Goal: Task Accomplishment & Management: Use online tool/utility

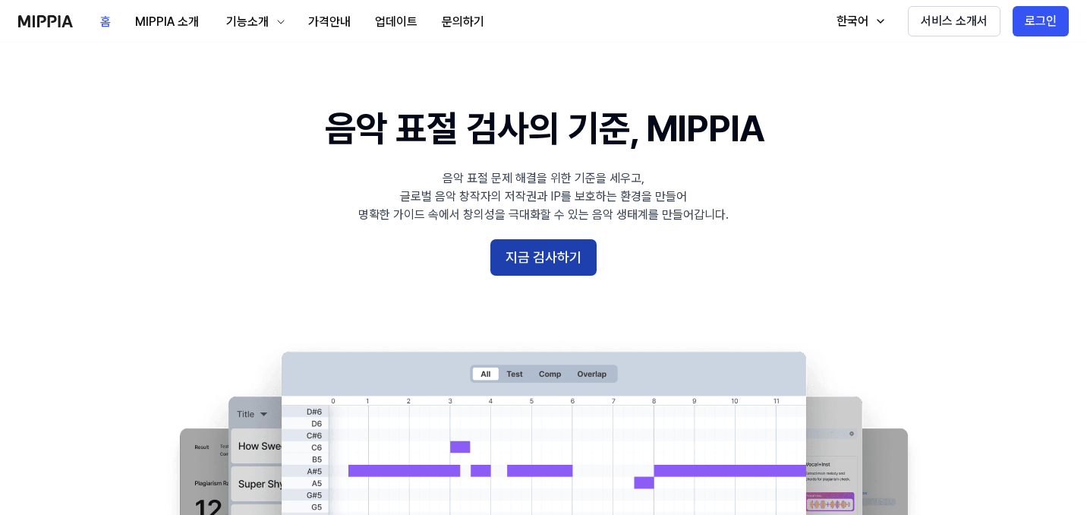
click at [537, 249] on button "지금 검사하기" at bounding box center [543, 257] width 106 height 36
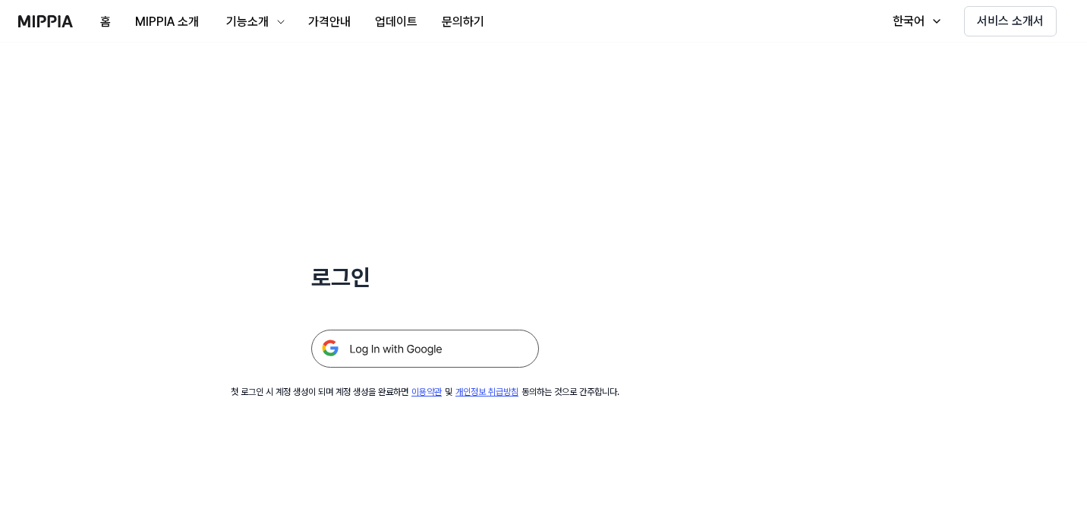
click at [393, 351] on img at bounding box center [425, 348] width 228 height 38
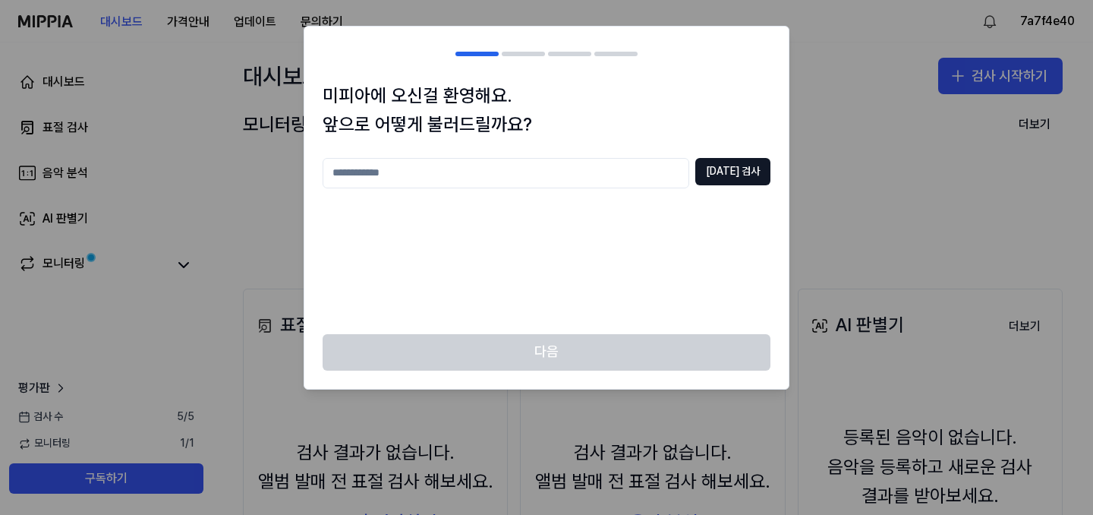
click at [499, 178] on input "text" at bounding box center [506, 173] width 367 height 30
type input "*"
type input "**"
click at [726, 173] on button "[DATE] 검사" at bounding box center [732, 171] width 75 height 27
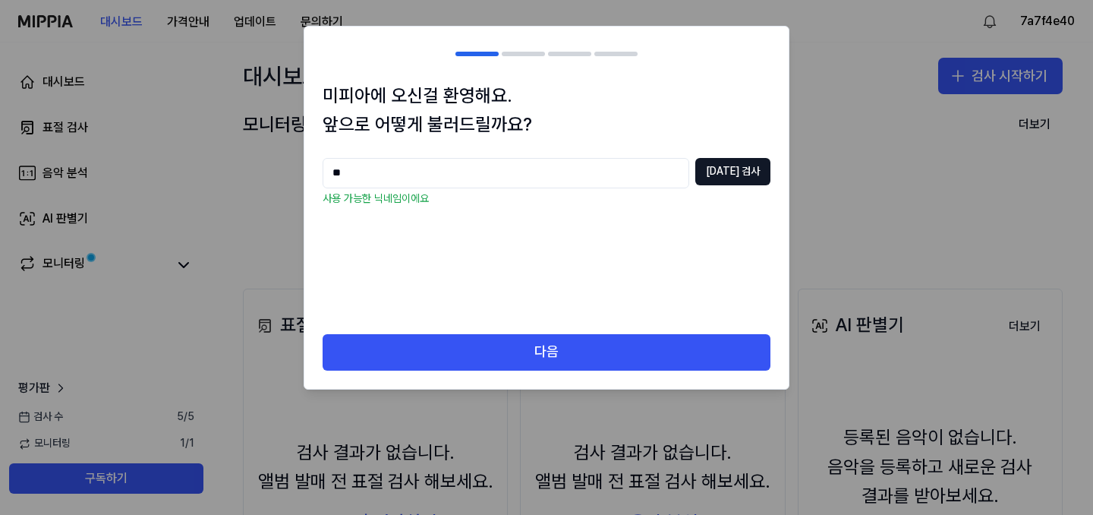
click at [368, 176] on input "**" at bounding box center [506, 173] width 367 height 30
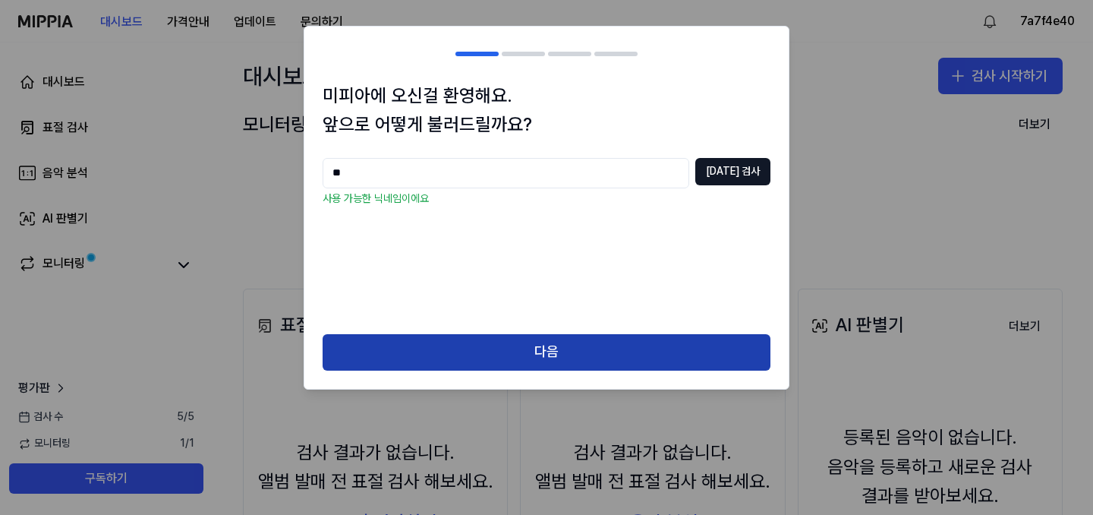
click at [428, 348] on button "다음" at bounding box center [547, 352] width 448 height 36
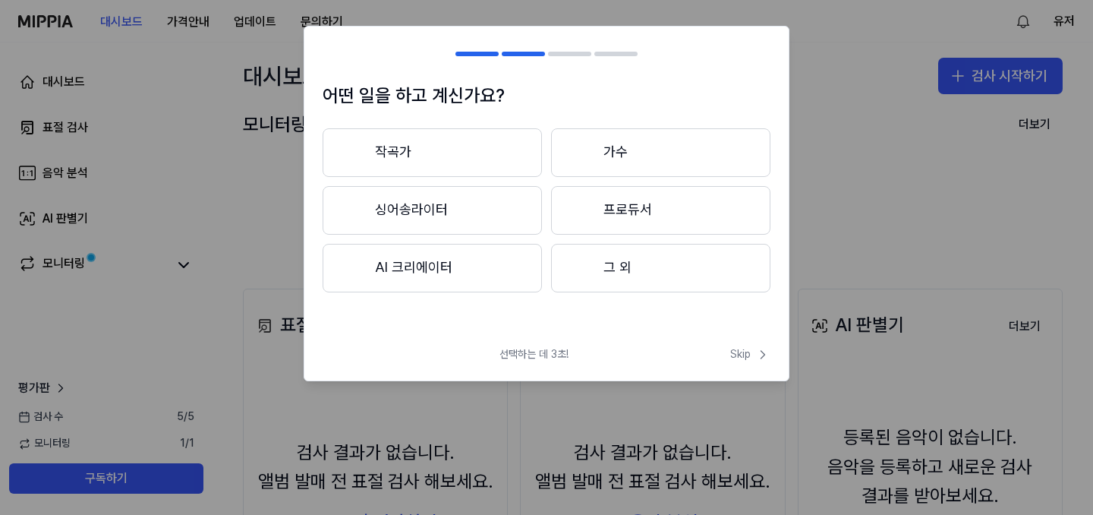
click at [626, 275] on button "그 외" at bounding box center [660, 268] width 219 height 49
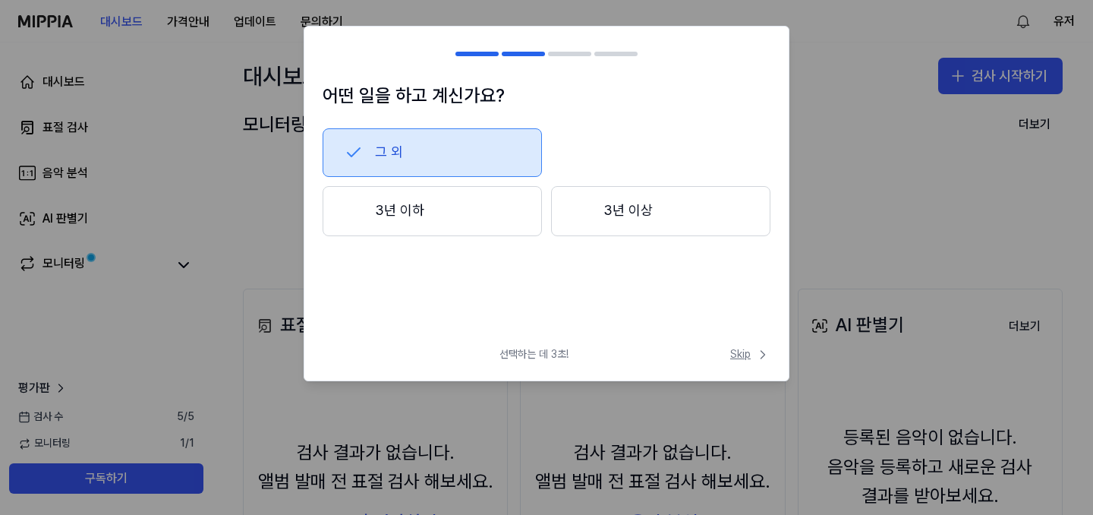
click at [758, 353] on icon at bounding box center [762, 354] width 15 height 15
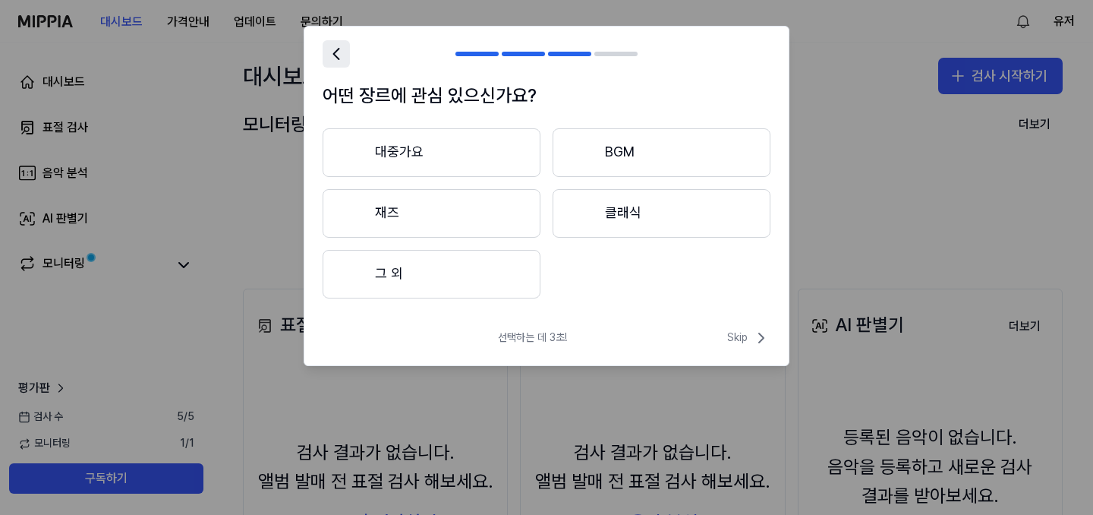
click at [326, 46] on icon at bounding box center [336, 53] width 21 height 21
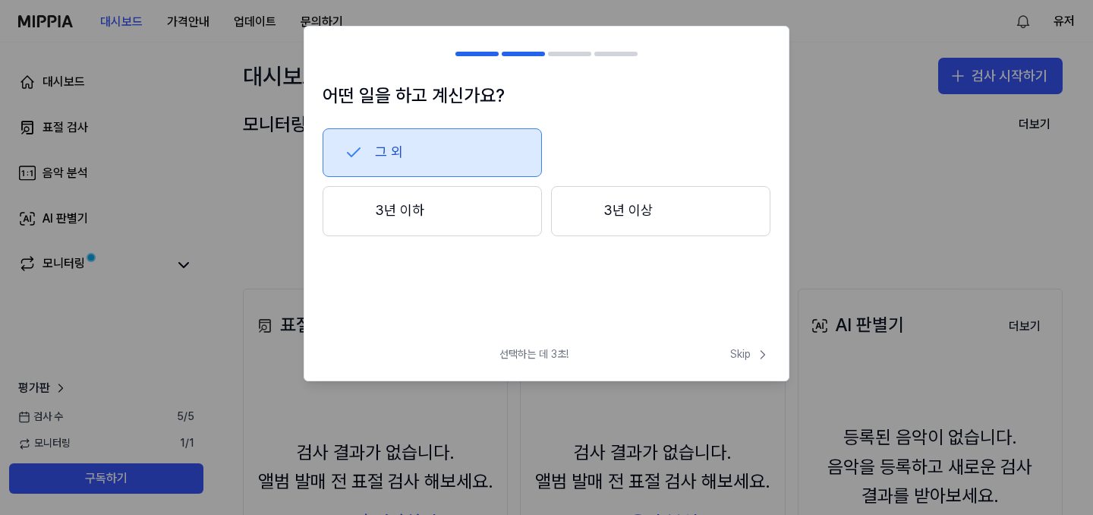
click at [326, 46] on div at bounding box center [332, 54] width 18 height 18
click at [750, 357] on span "Skip" at bounding box center [750, 354] width 40 height 15
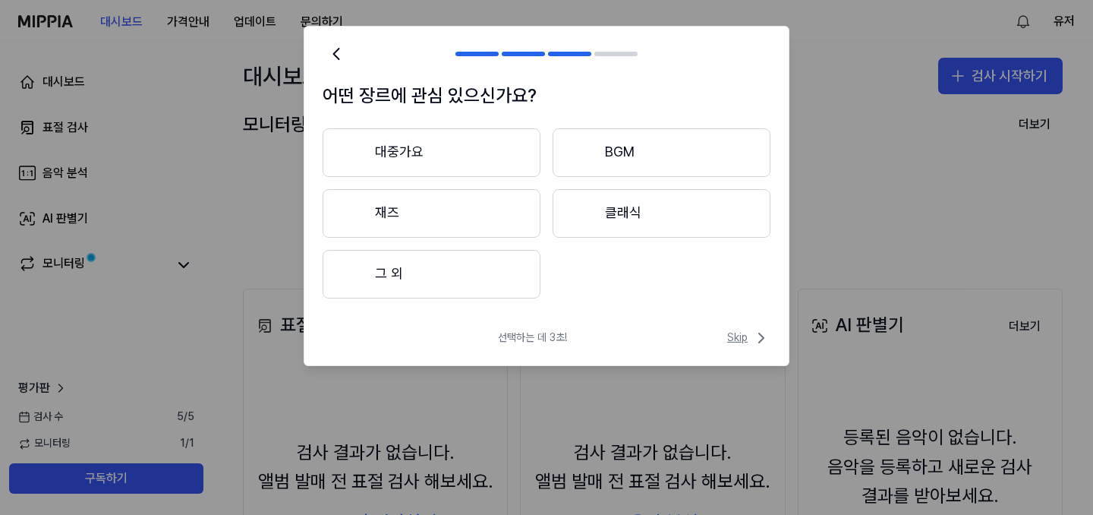
click at [746, 340] on span "Skip" at bounding box center [748, 338] width 43 height 18
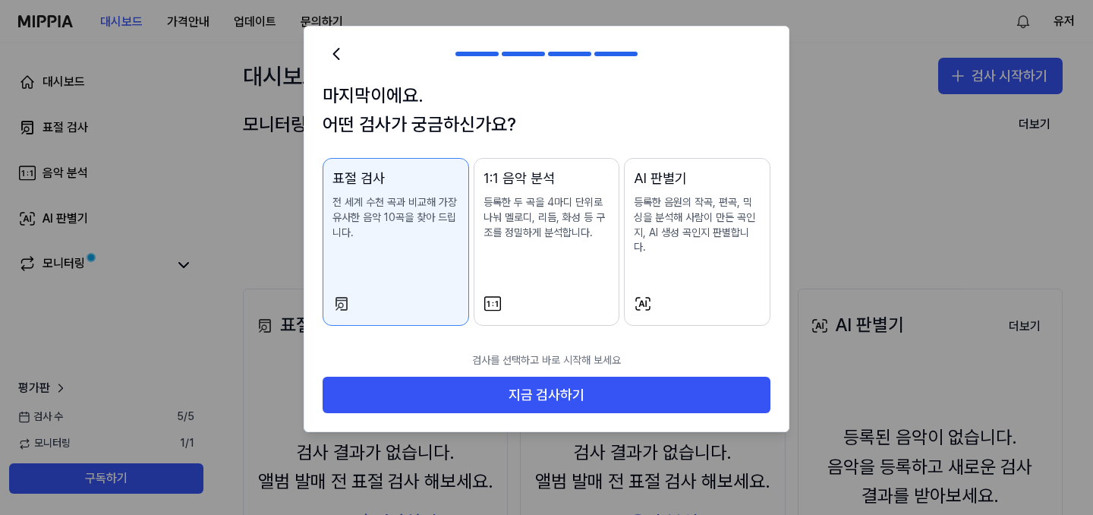
click at [677, 243] on div "AI 판별기 등록한 음원의 작곡, 편곡, 믹싱을 분석해 사람이 만든 곡인지, AI 생성 곡인지 판별합니다." at bounding box center [697, 227] width 127 height 118
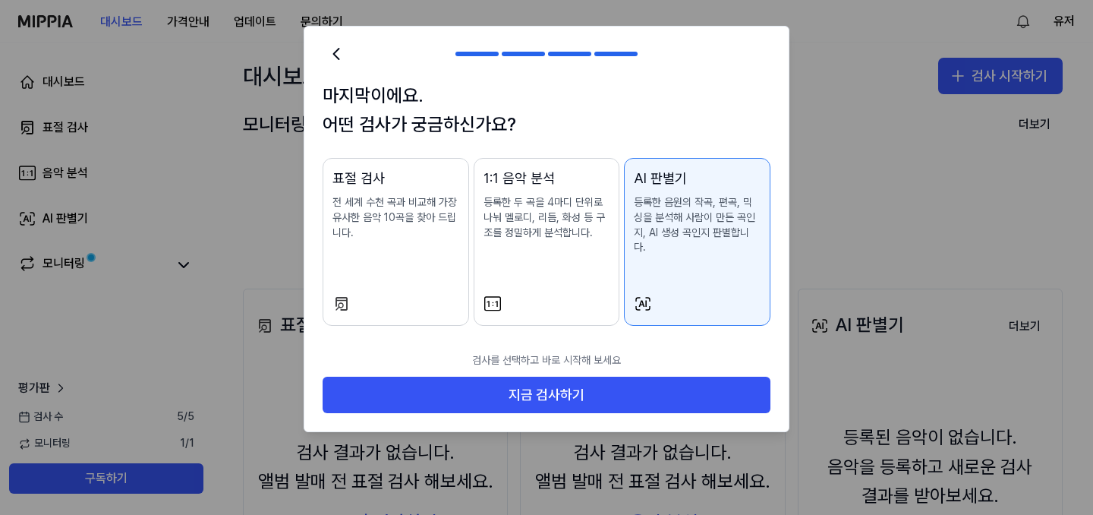
click at [543, 235] on p "등록한 두 곡을 4마디 단위로 나눠 멜로디, 리듬, 화성 등 구조를 정밀하게 분석합니다." at bounding box center [546, 217] width 127 height 45
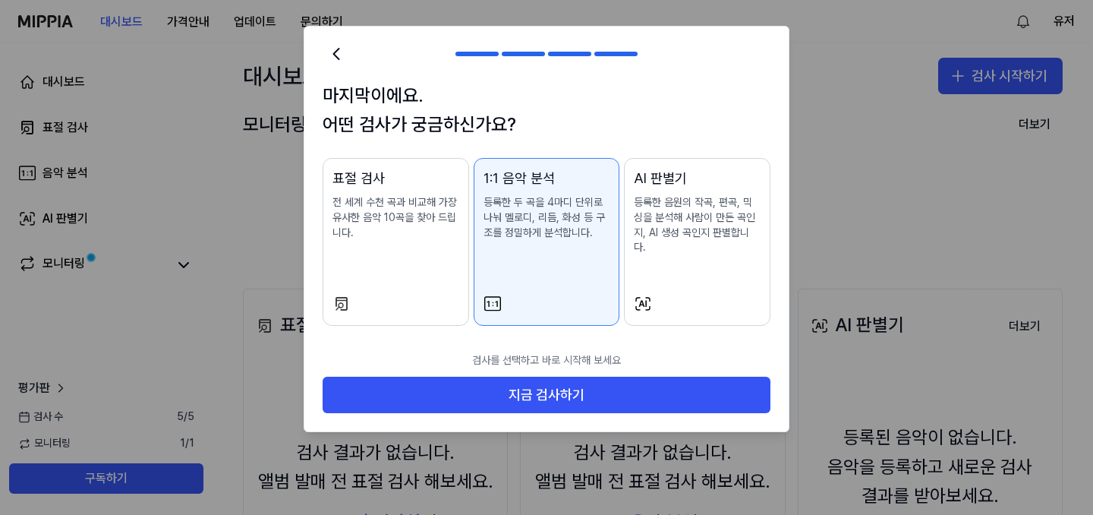
click at [400, 246] on div "표절 검사 전 세계 수천 곡과 비교해 가장 유사한 음악 10곡을 찾아 드립니다." at bounding box center [395, 219] width 127 height 103
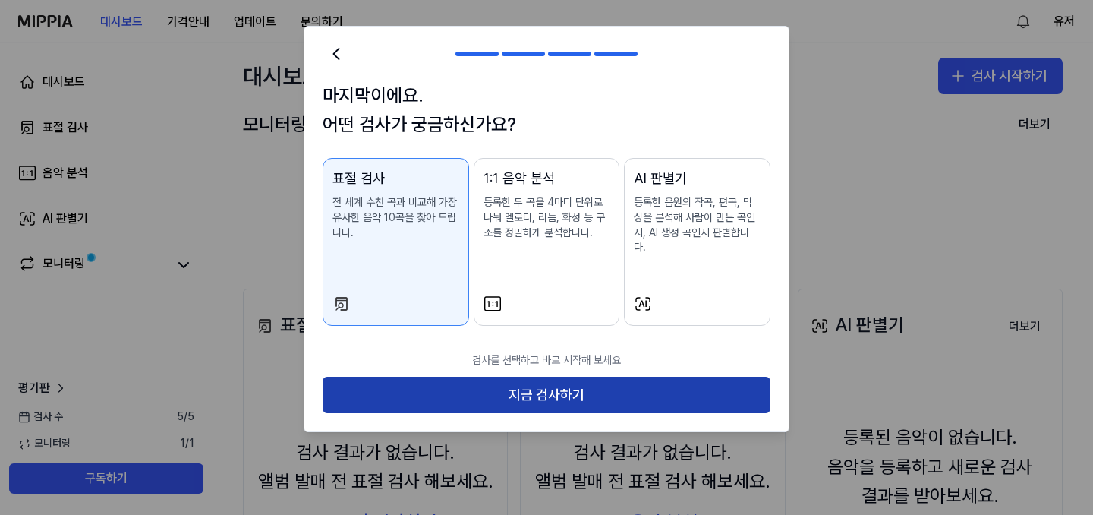
click at [407, 389] on button "지금 검사하기" at bounding box center [547, 394] width 448 height 36
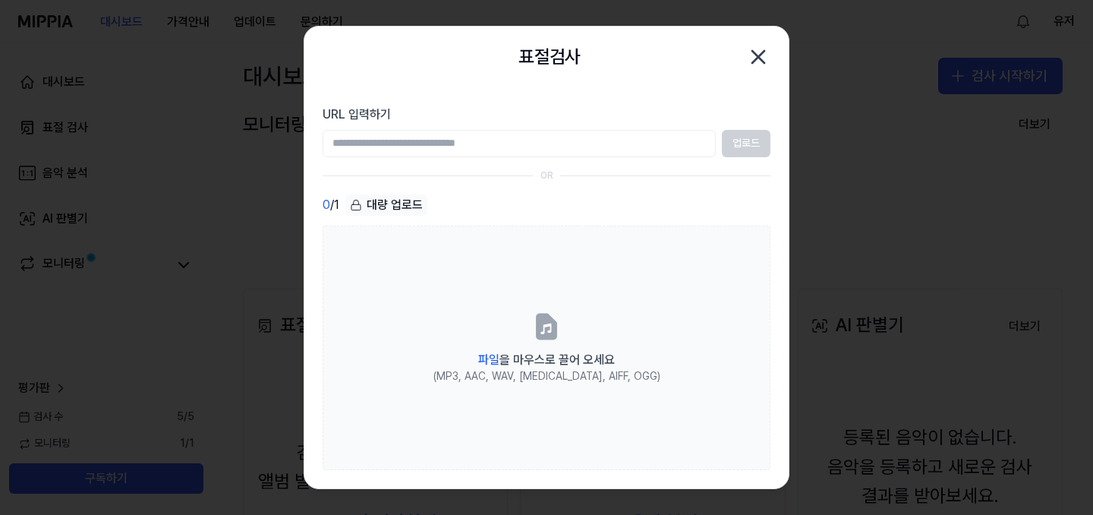
click at [764, 58] on icon "button" at bounding box center [758, 57] width 24 height 24
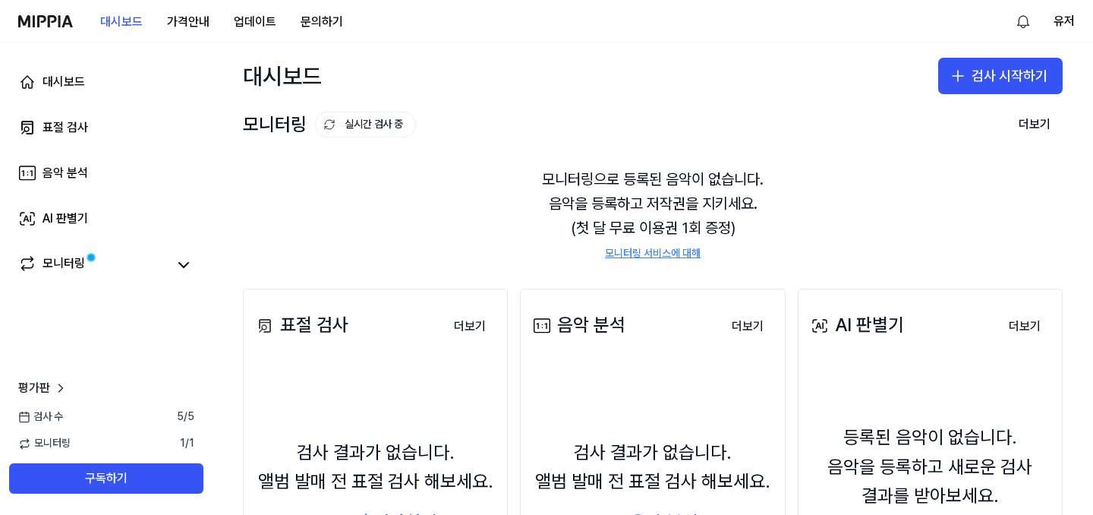
click at [879, 400] on div "등록된 음악이 없습니다. 음악을 등록하고 새로운 검사 결과를 받아보세요. AI 판별기" at bounding box center [930, 487] width 245 height 233
click at [1025, 317] on button "더보기" at bounding box center [1025, 326] width 56 height 30
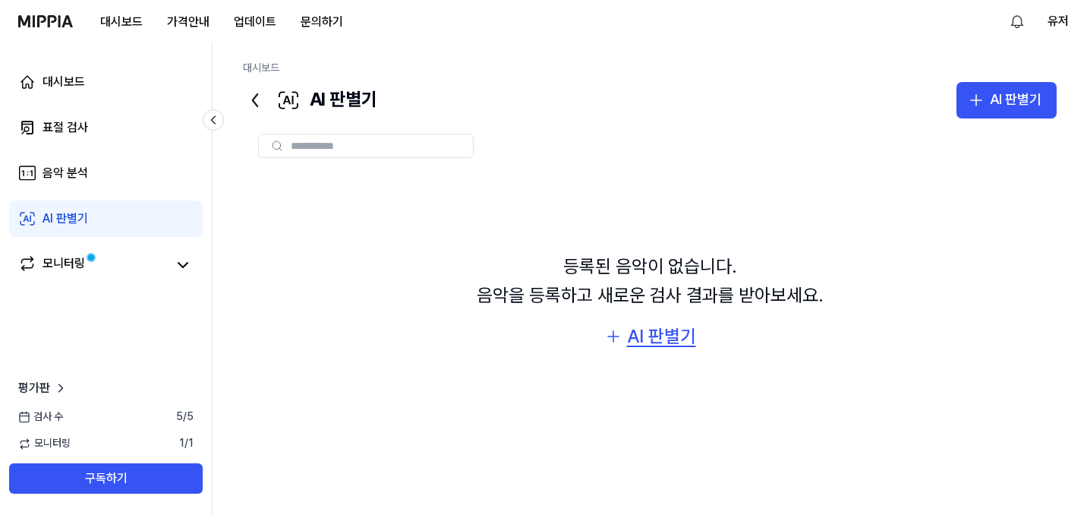
click at [656, 333] on div "AI 판별기" at bounding box center [661, 336] width 69 height 29
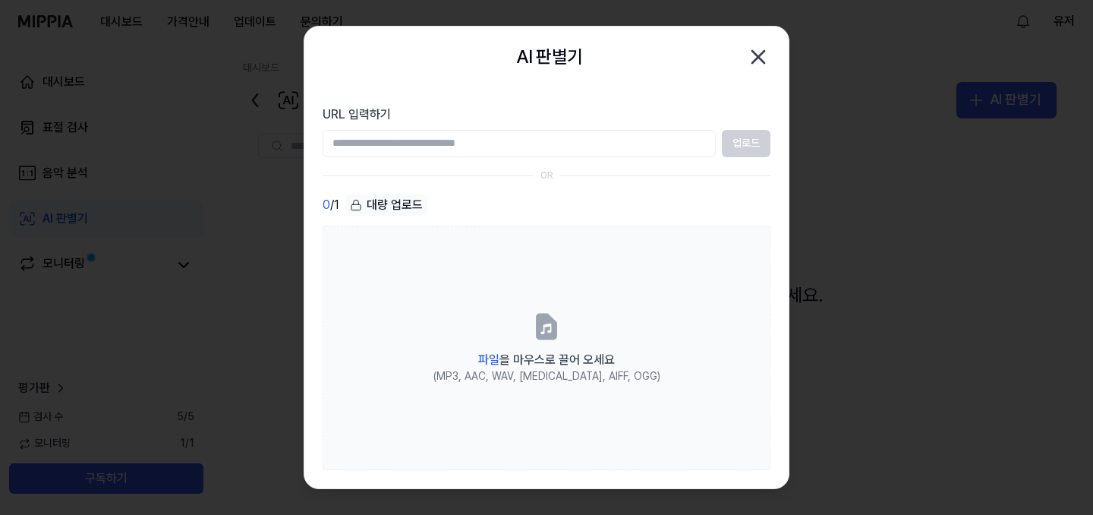
click at [757, 53] on icon "button" at bounding box center [758, 57] width 24 height 24
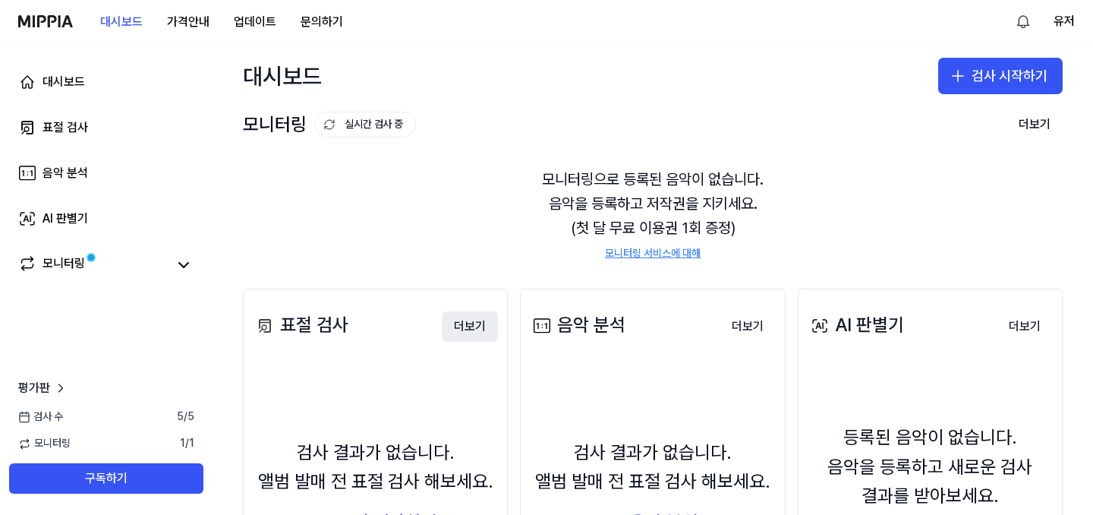
click at [458, 329] on button "더보기" at bounding box center [470, 326] width 56 height 30
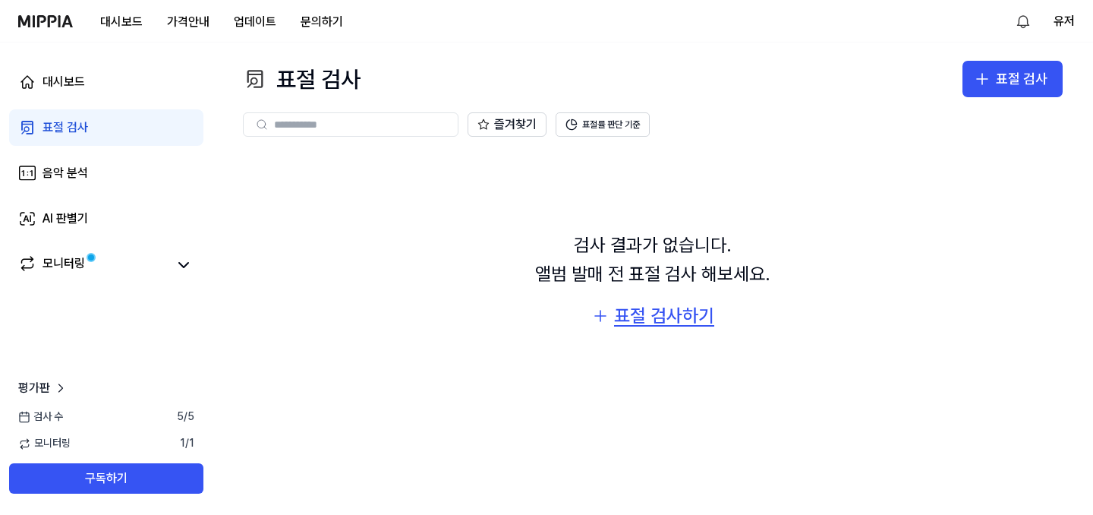
click at [648, 318] on div "표절 검사하기" at bounding box center [664, 315] width 100 height 29
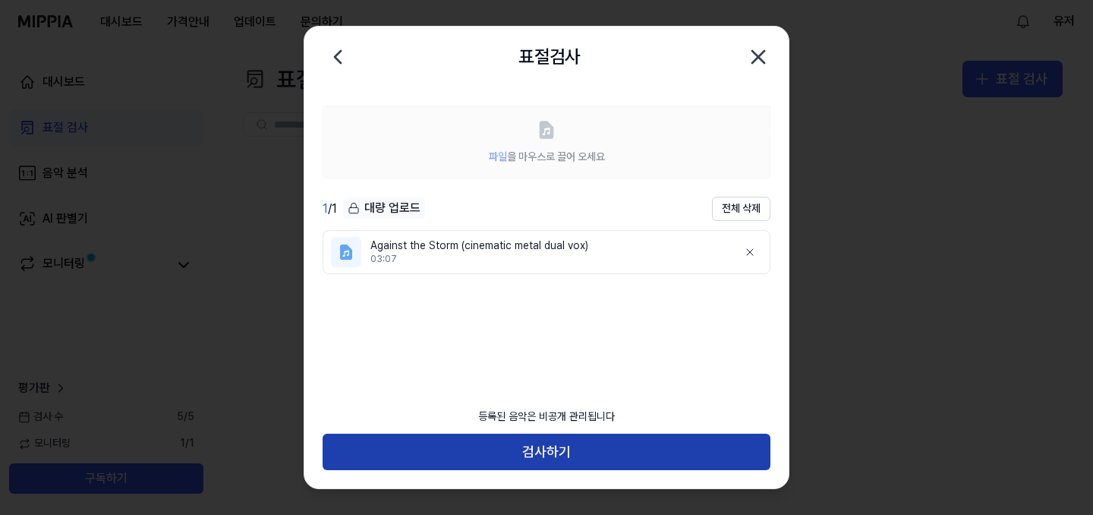
click at [446, 439] on button "검사하기" at bounding box center [547, 451] width 448 height 36
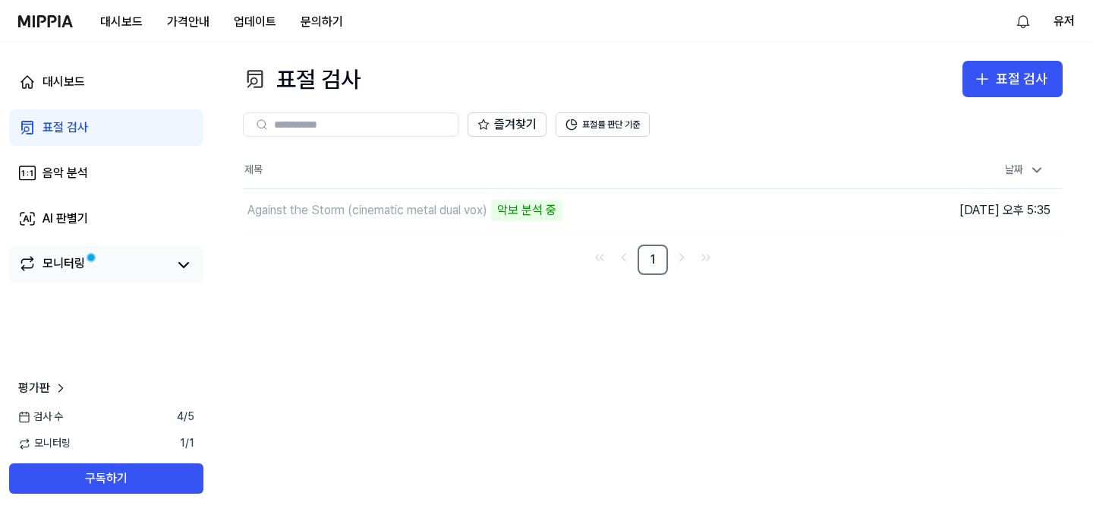
click at [112, 261] on link "모니터링" at bounding box center [92, 264] width 149 height 21
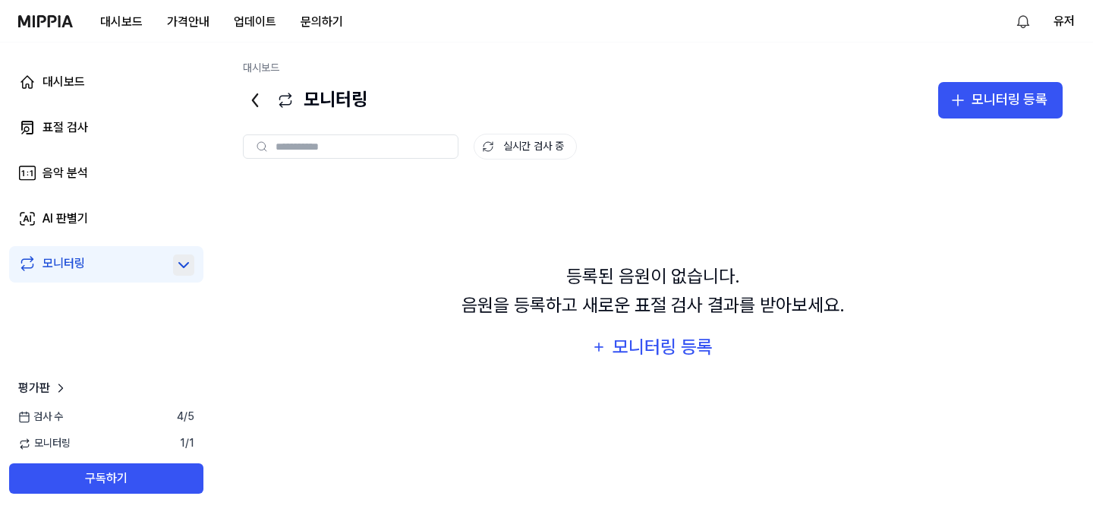
click at [181, 266] on icon at bounding box center [184, 265] width 18 height 18
click at [97, 129] on link "표절 검사" at bounding box center [106, 127] width 194 height 36
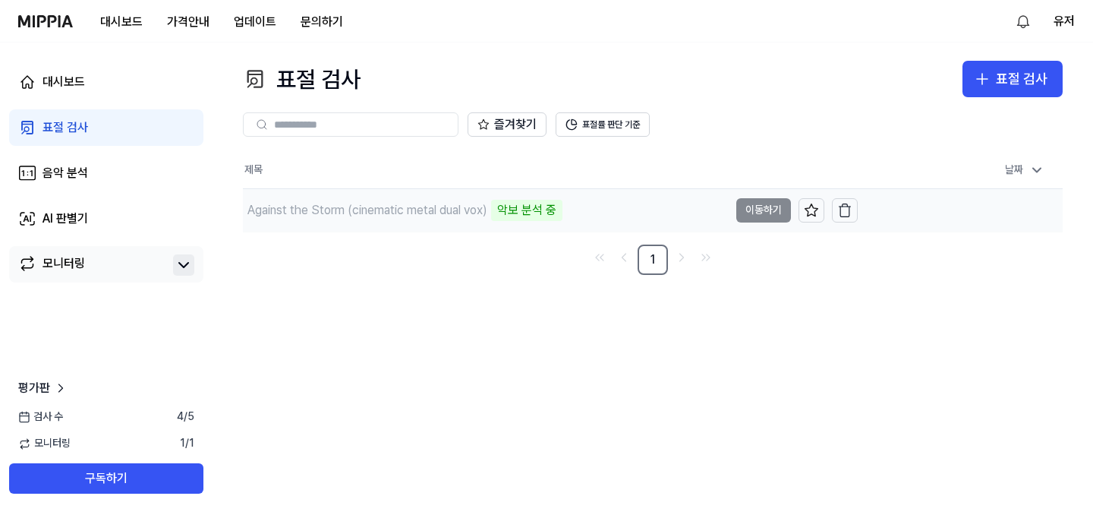
click at [767, 209] on td "Against the Storm (cinematic metal dual vox) 악보 분석 중 이동하기" at bounding box center [550, 210] width 615 height 43
click at [65, 382] on icon at bounding box center [60, 387] width 15 height 15
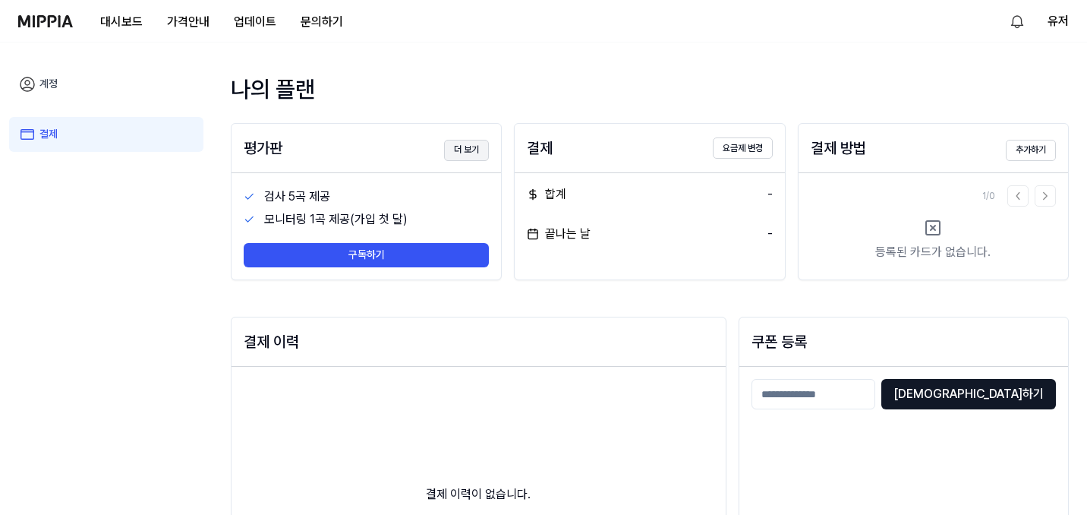
click at [474, 152] on button "더 보기" at bounding box center [466, 150] width 45 height 21
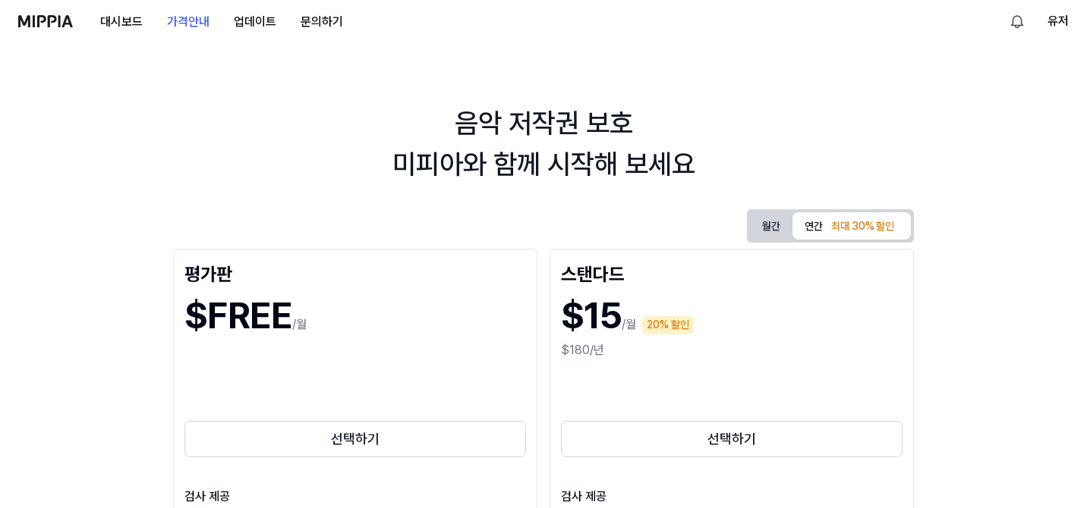
click at [51, 21] on img at bounding box center [45, 21] width 55 height 12
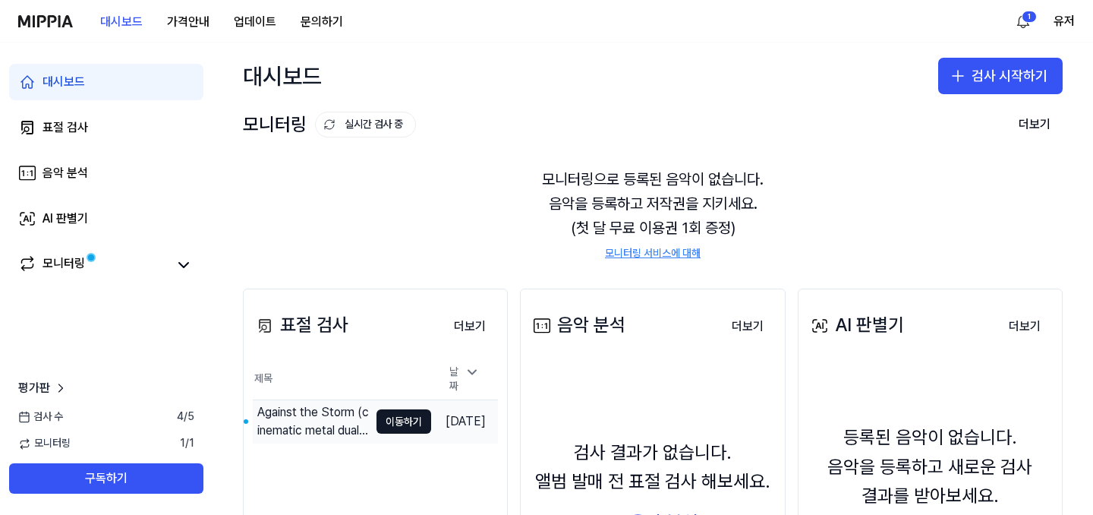
click at [342, 421] on div "Against the Storm (cinematic metal dual vox)" at bounding box center [313, 421] width 112 height 36
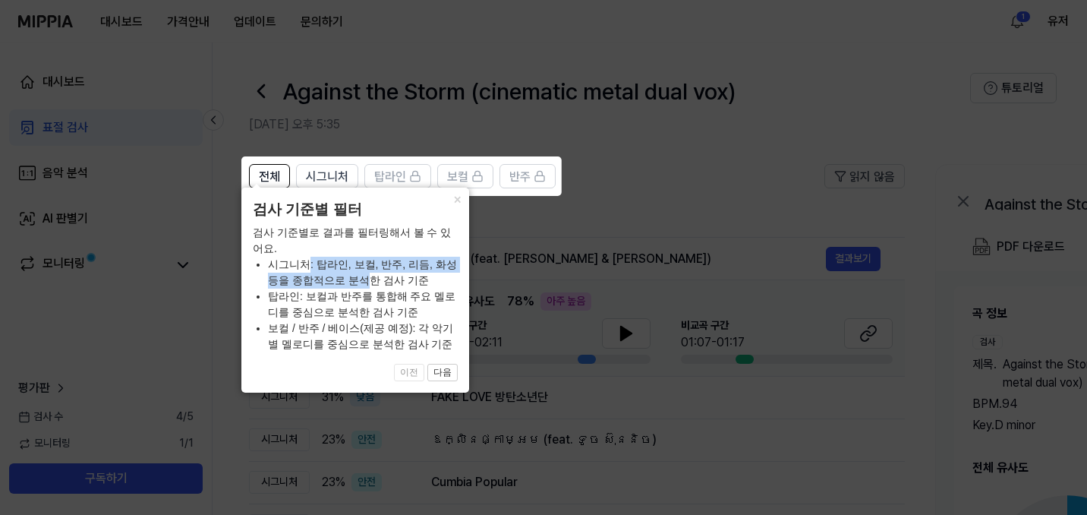
drag, startPoint x: 301, startPoint y: 258, endPoint x: 338, endPoint y: 279, distance: 42.8
click at [338, 280] on li "시그니처: 탑라인, 보컬, 반주, 리듬, 화성 등을 종합적으로 분석한 검사 기준" at bounding box center [363, 273] width 190 height 32
click at [338, 279] on li "시그니처: 탑라인, 보컬, 반주, 리듬, 화성 등을 종합적으로 분석한 검사 기준" at bounding box center [363, 273] width 190 height 32
click at [450, 370] on button "다음" at bounding box center [442, 373] width 30 height 18
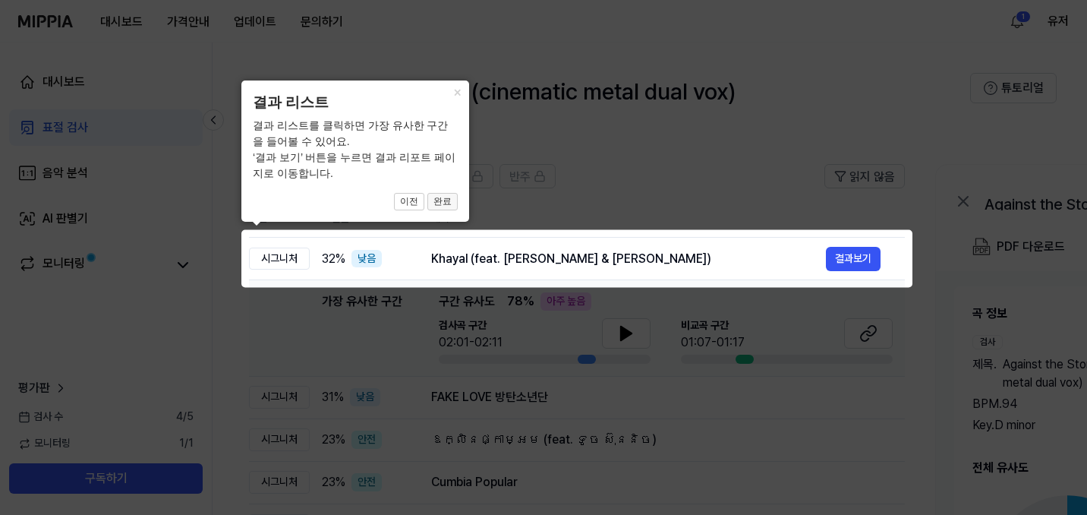
click at [439, 200] on button "완료" at bounding box center [442, 202] width 30 height 18
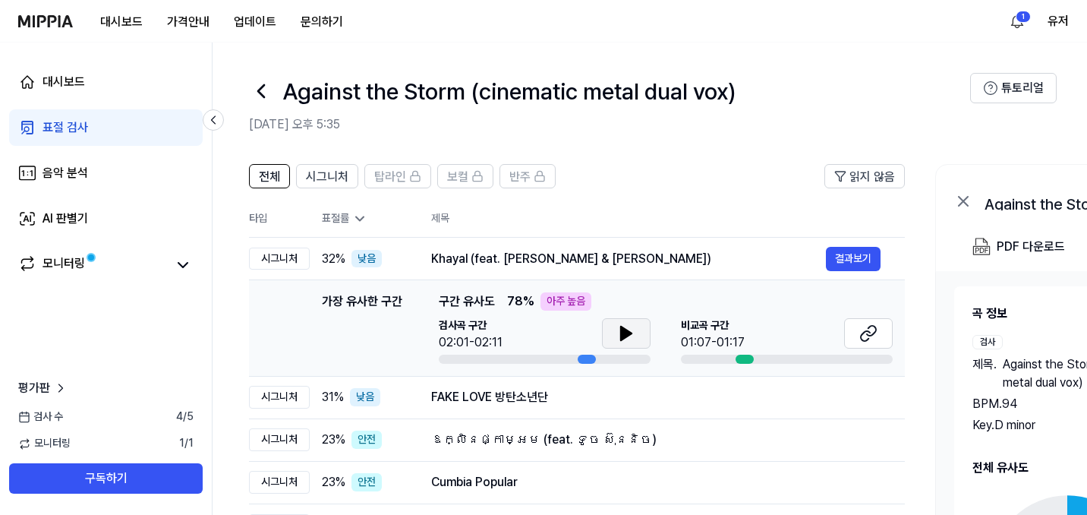
click at [623, 326] on icon at bounding box center [626, 333] width 18 height 18
click at [869, 335] on icon at bounding box center [871, 331] width 9 height 10
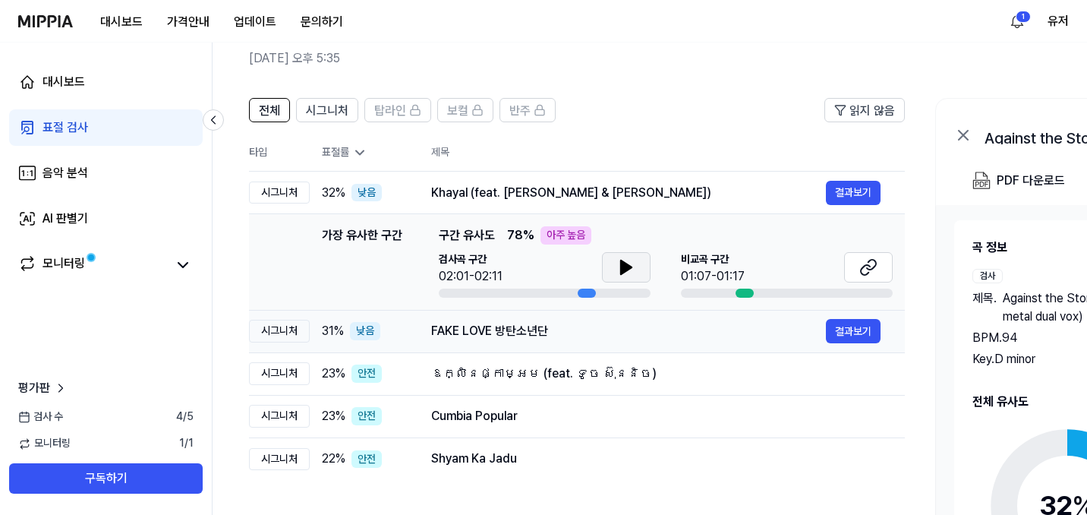
scroll to position [80, 0]
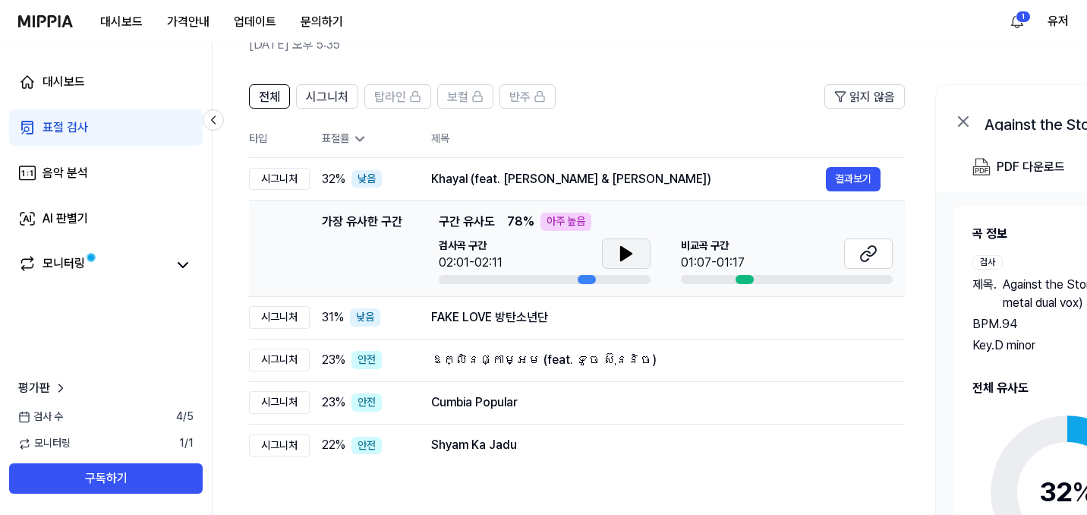
click at [629, 256] on icon at bounding box center [626, 253] width 18 height 18
click at [181, 268] on icon at bounding box center [183, 265] width 18 height 18
click at [121, 269] on link "모니터링" at bounding box center [92, 264] width 148 height 21
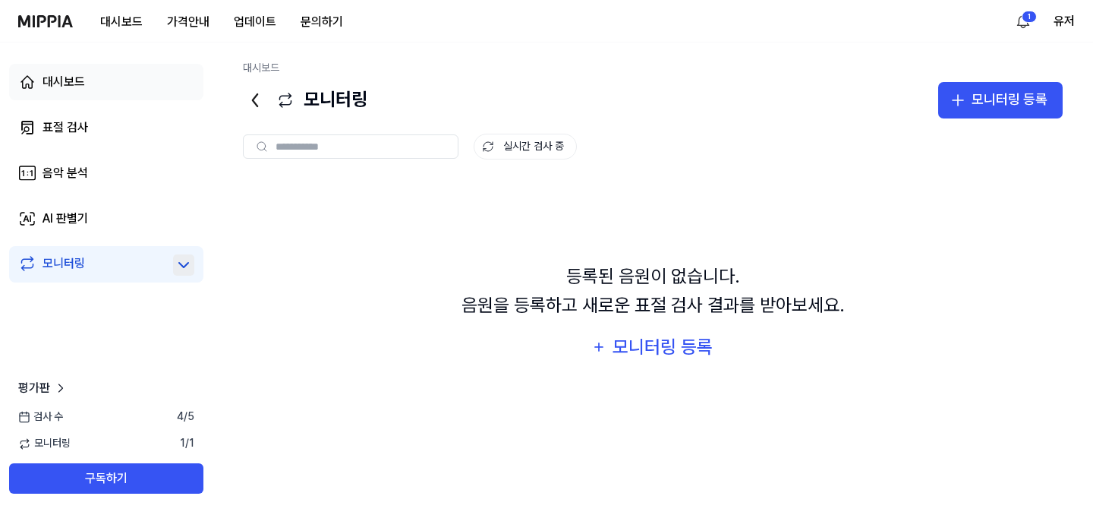
click at [65, 91] on link "대시보드" at bounding box center [106, 82] width 194 height 36
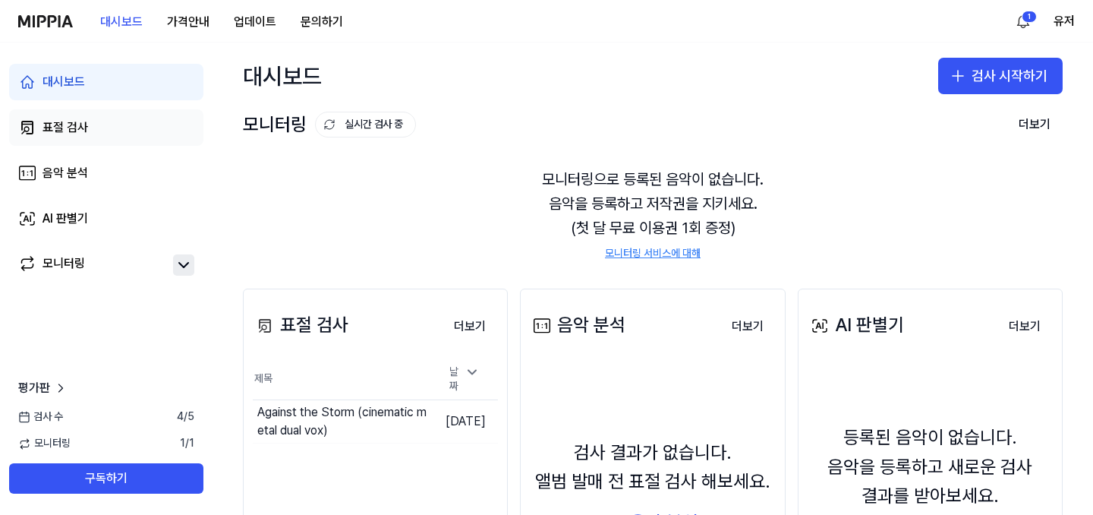
click at [77, 130] on div "표절 검사" at bounding box center [66, 127] width 46 height 18
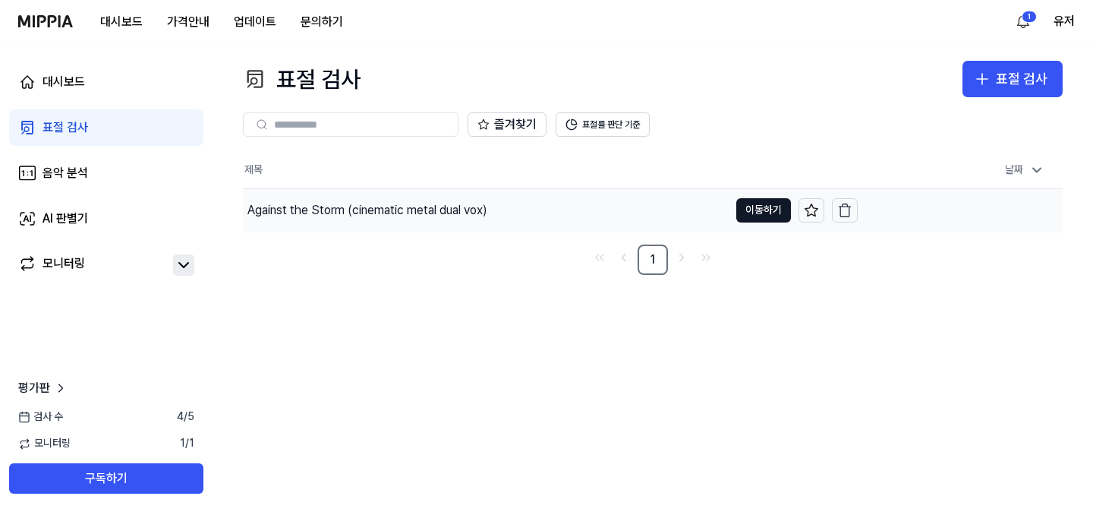
click at [288, 211] on div "Against the Storm (cinematic metal dual vox)" at bounding box center [367, 210] width 240 height 18
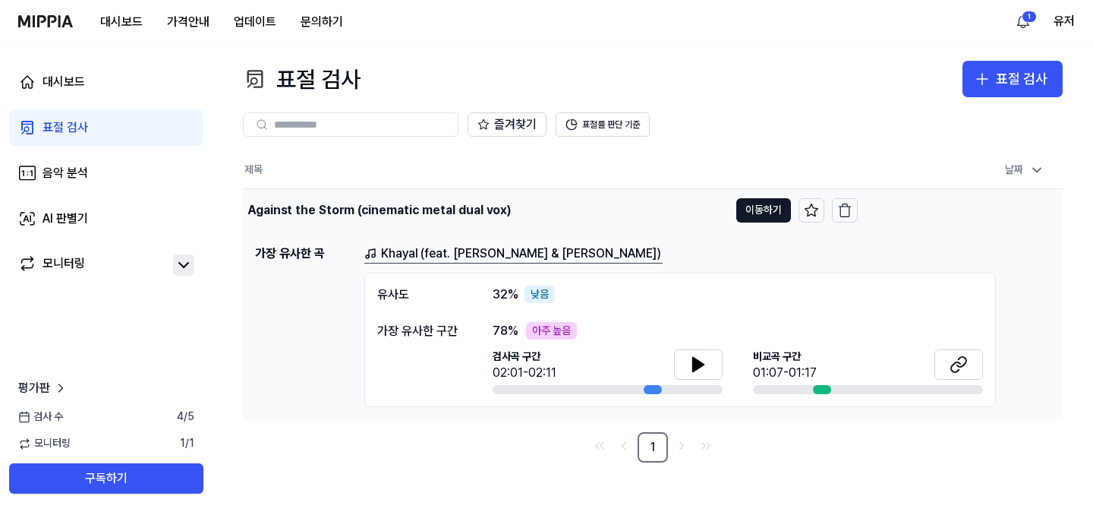
click at [347, 213] on div "Against the Storm (cinematic metal dual vox)" at bounding box center [378, 210] width 263 height 18
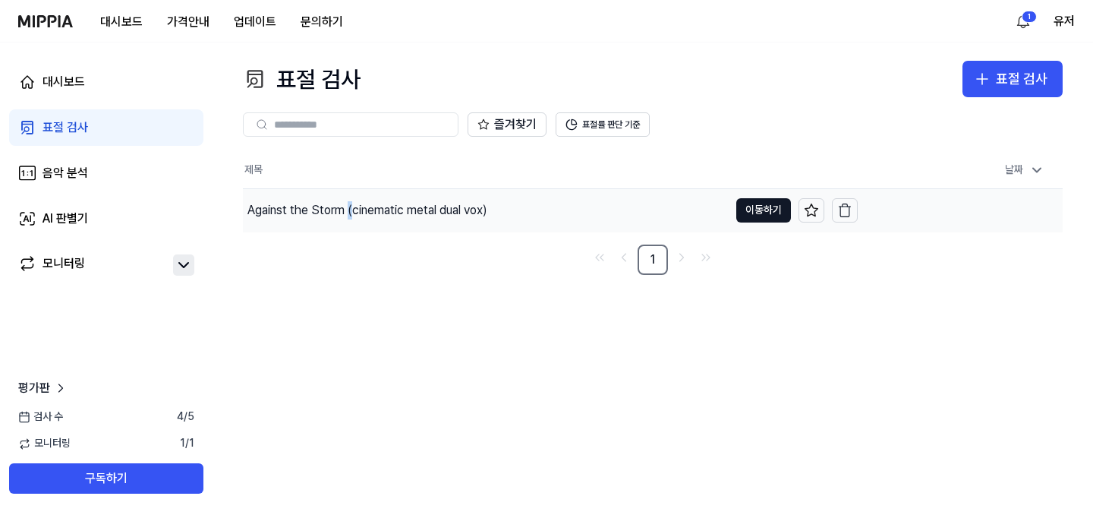
click at [347, 213] on div "Against the Storm (cinematic metal dual vox)" at bounding box center [367, 210] width 240 height 18
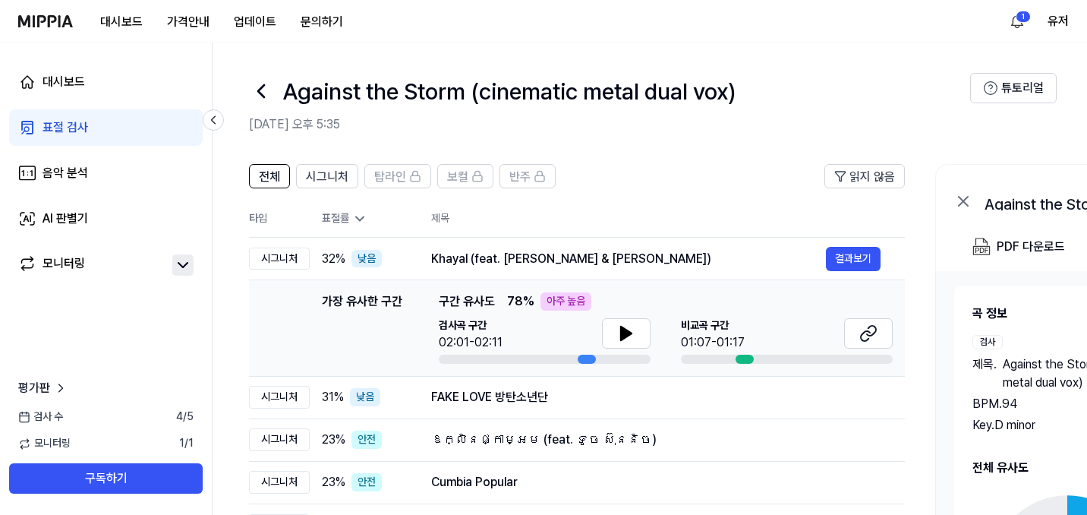
scroll to position [96, 0]
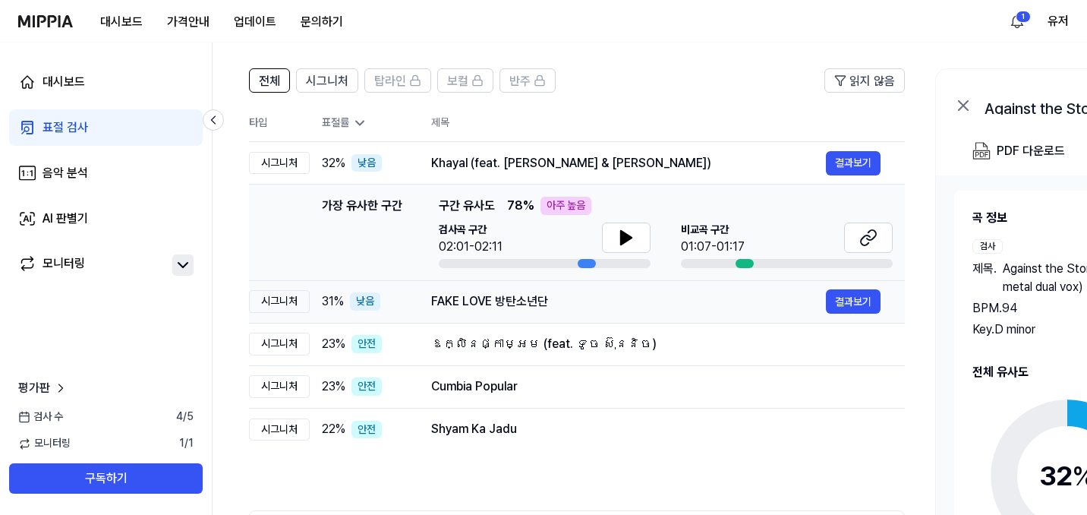
click at [386, 310] on td "31 % 낮음" at bounding box center [358, 301] width 97 height 43
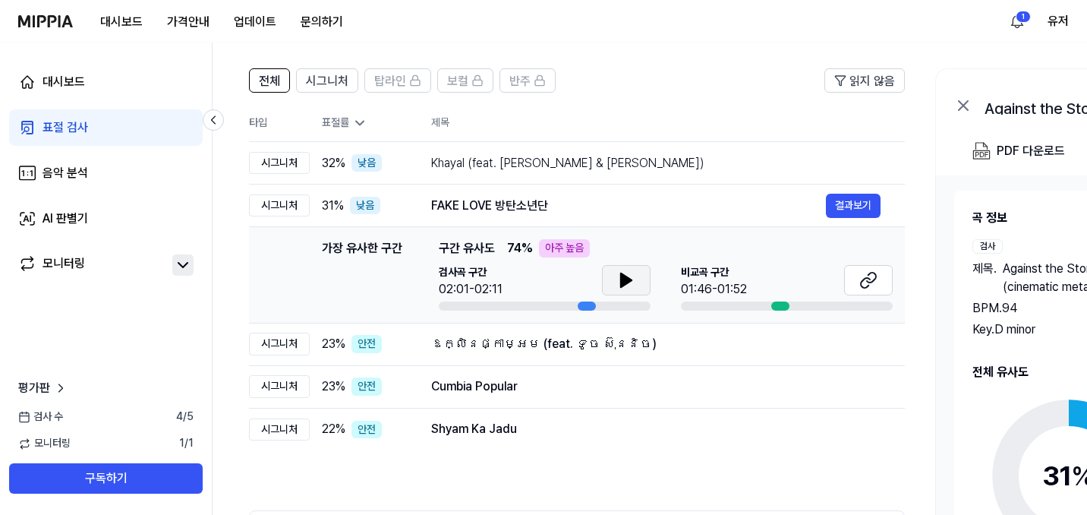
click at [627, 280] on icon at bounding box center [626, 280] width 11 height 14
click at [628, 280] on icon at bounding box center [629, 280] width 3 height 12
click at [627, 280] on icon at bounding box center [626, 280] width 11 height 14
click at [628, 280] on icon at bounding box center [629, 280] width 3 height 12
click at [284, 206] on div "시그니처" at bounding box center [279, 205] width 61 height 23
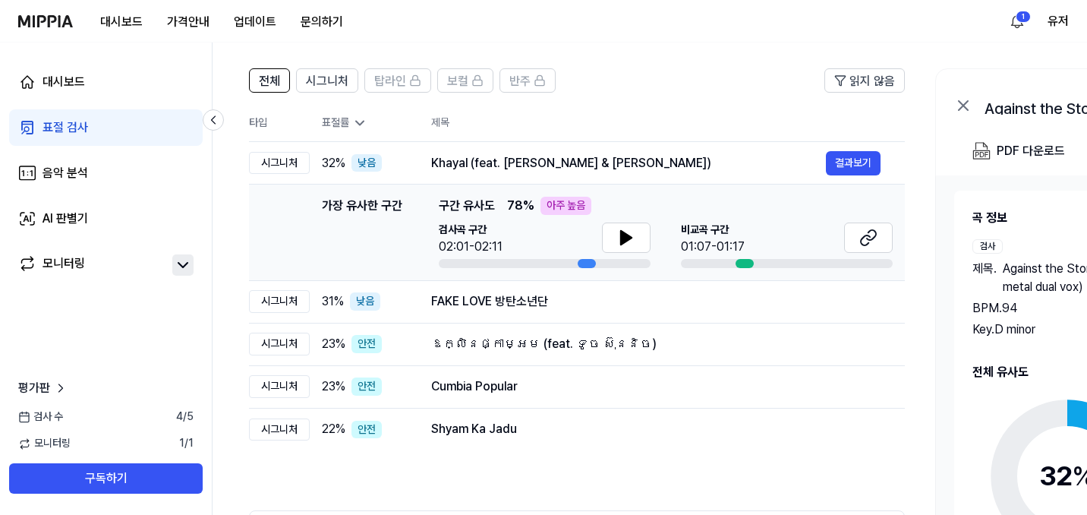
click at [374, 214] on div "가장 유사한 구간" at bounding box center [362, 232] width 80 height 71
click at [417, 307] on td "FAKE LOVE 방탄소년단 결과보기" at bounding box center [656, 301] width 498 height 43
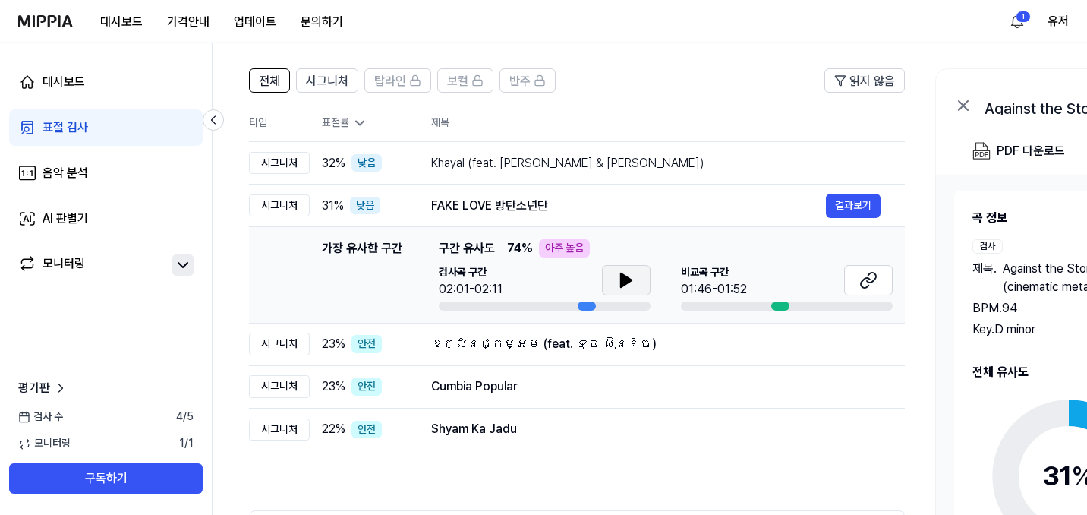
click at [625, 271] on icon at bounding box center [626, 280] width 18 height 18
click at [862, 279] on icon at bounding box center [868, 280] width 18 height 18
click at [625, 282] on icon at bounding box center [626, 280] width 18 height 18
click at [869, 276] on icon at bounding box center [868, 280] width 18 height 18
click at [621, 289] on button at bounding box center [626, 280] width 49 height 30
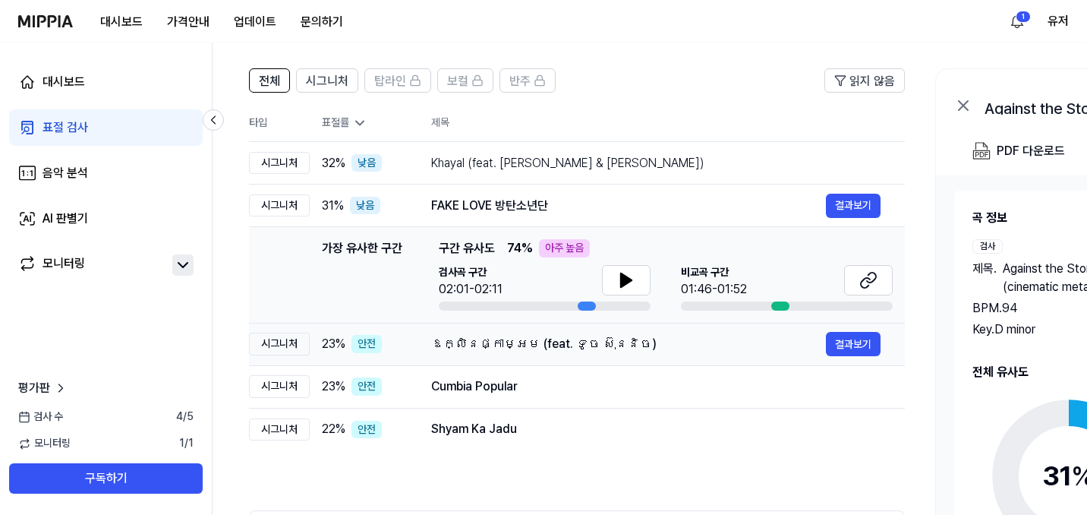
click at [594, 341] on div "ឱក្លិនផ្កាម្អម (feat. ទូច ស៊ុននិច)" at bounding box center [628, 344] width 395 height 18
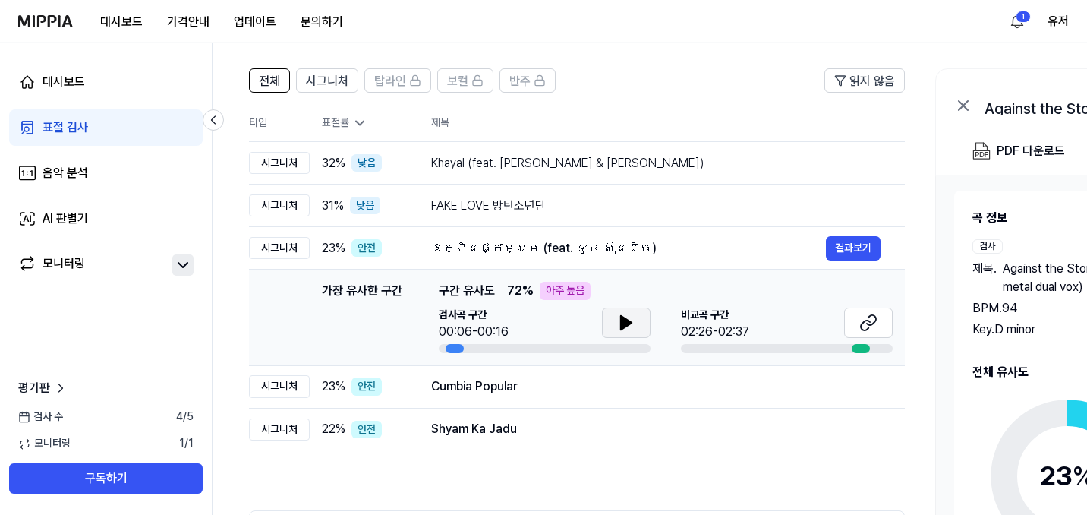
click at [626, 317] on icon at bounding box center [626, 322] width 18 height 18
click at [867, 329] on icon at bounding box center [868, 322] width 18 height 18
click at [533, 383] on div "Cumbia Popular" at bounding box center [628, 386] width 395 height 18
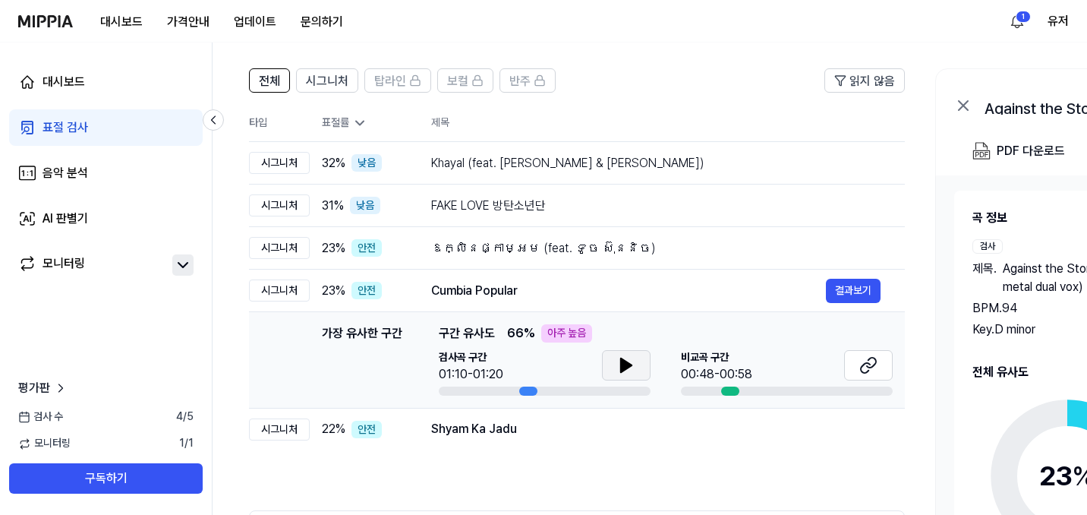
click at [613, 361] on button at bounding box center [626, 365] width 49 height 30
click at [872, 367] on icon at bounding box center [871, 362] width 9 height 10
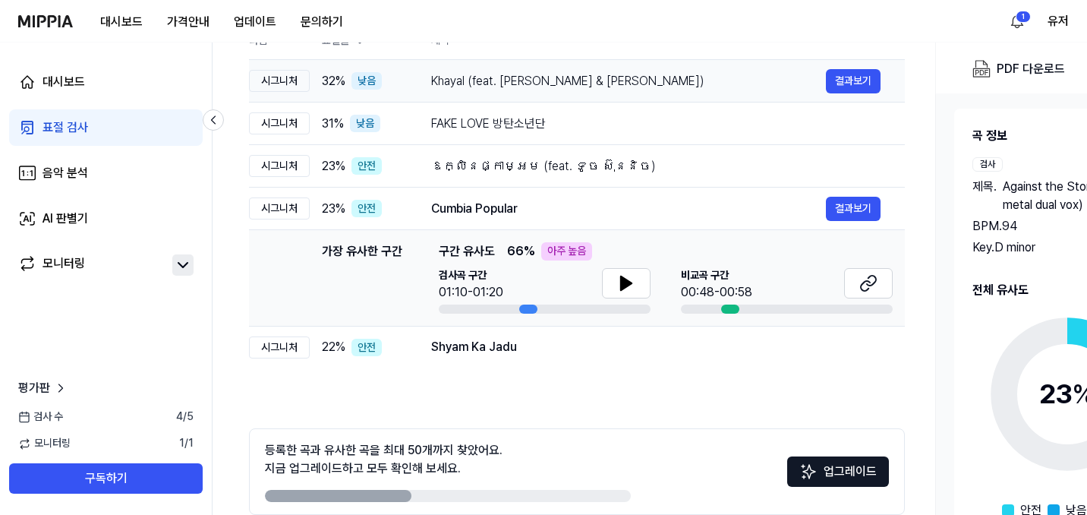
scroll to position [250, 0]
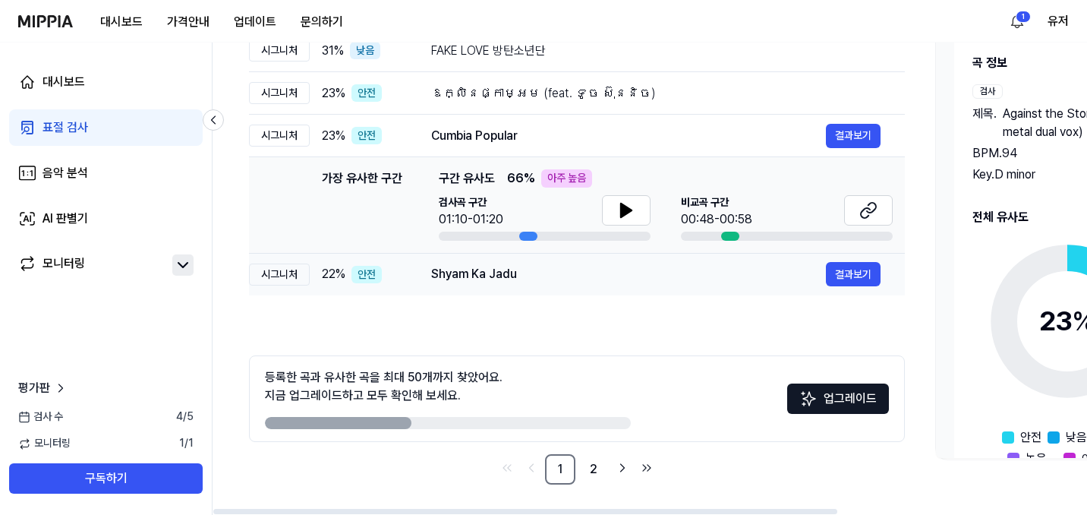
click at [581, 270] on div "Shyam Ka Jadu" at bounding box center [628, 274] width 395 height 18
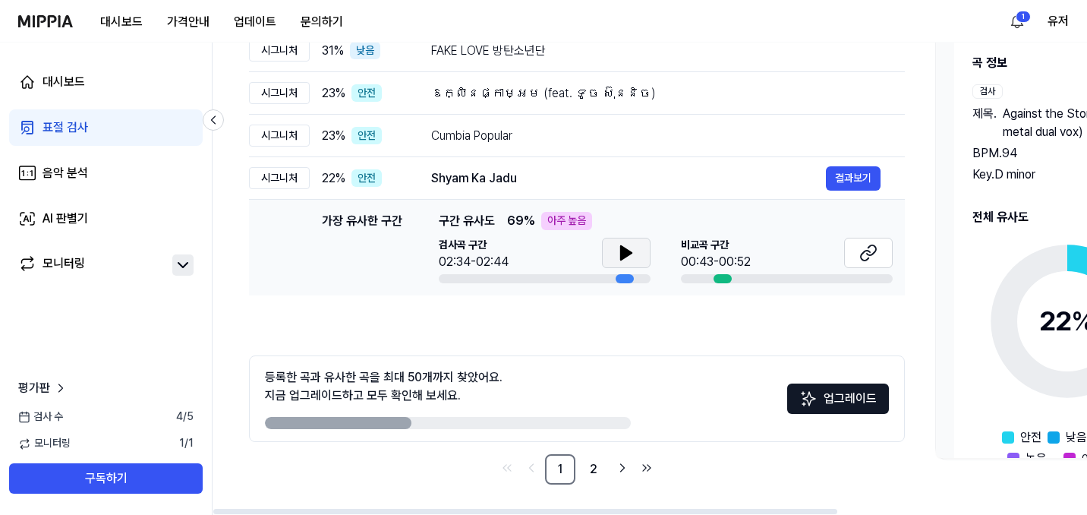
click at [614, 245] on button at bounding box center [626, 253] width 49 height 30
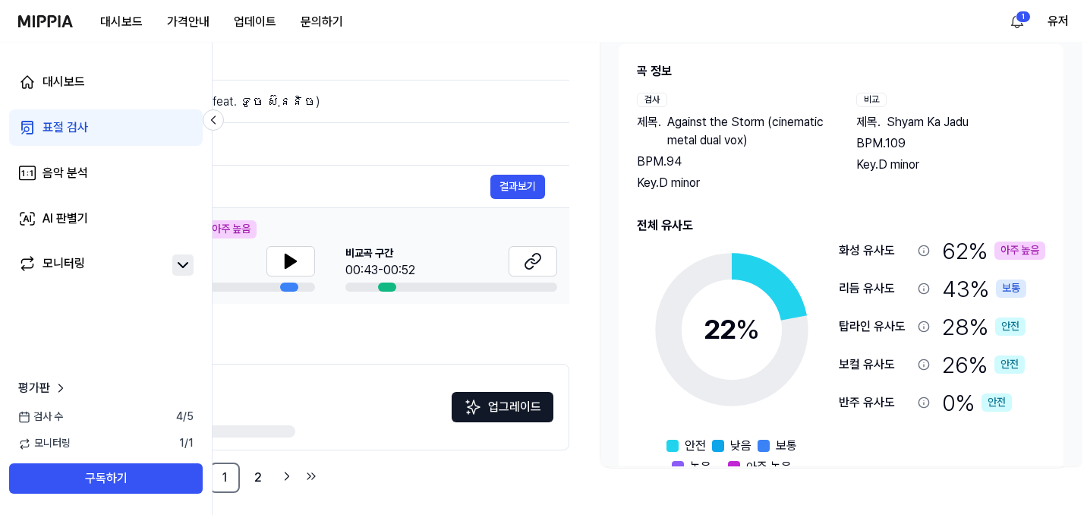
scroll to position [43, 0]
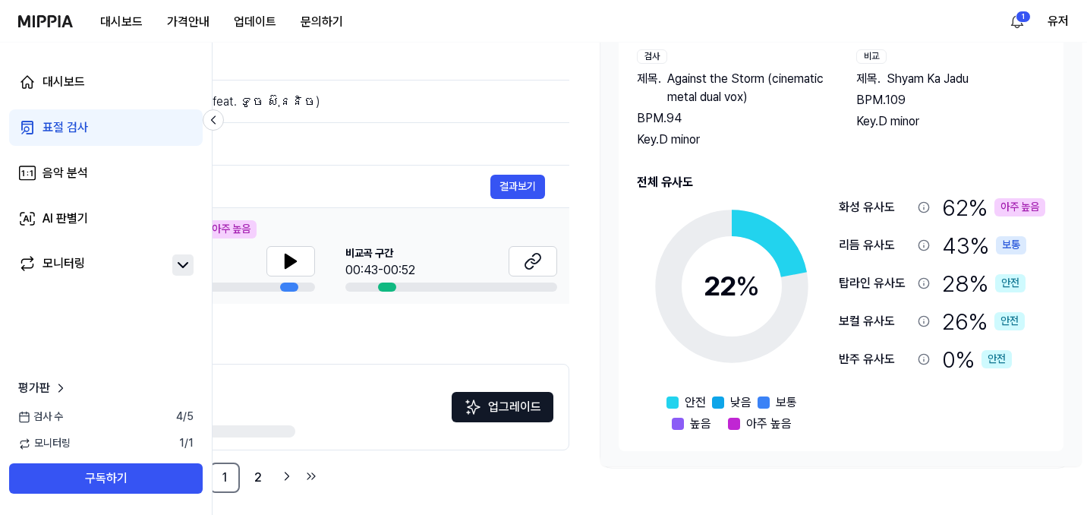
click at [1022, 204] on div "아주 높음" at bounding box center [1019, 207] width 51 height 18
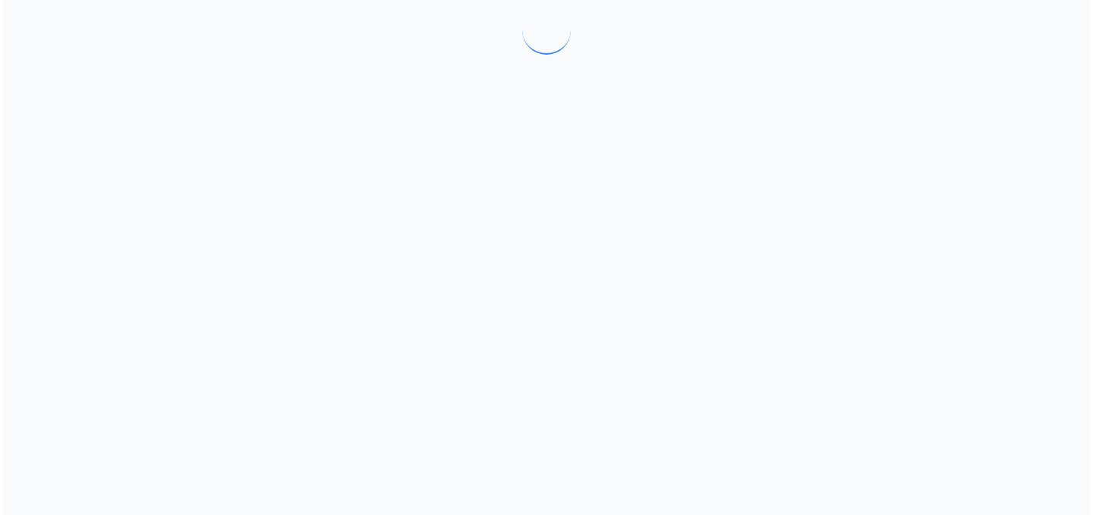
scroll to position [0, 0]
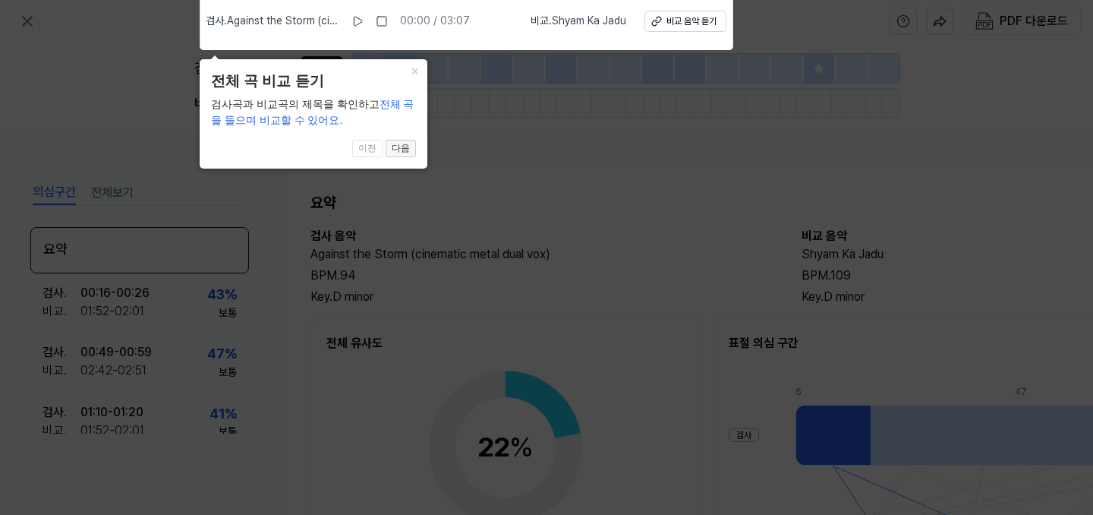
click at [411, 155] on button "다음" at bounding box center [401, 149] width 30 height 18
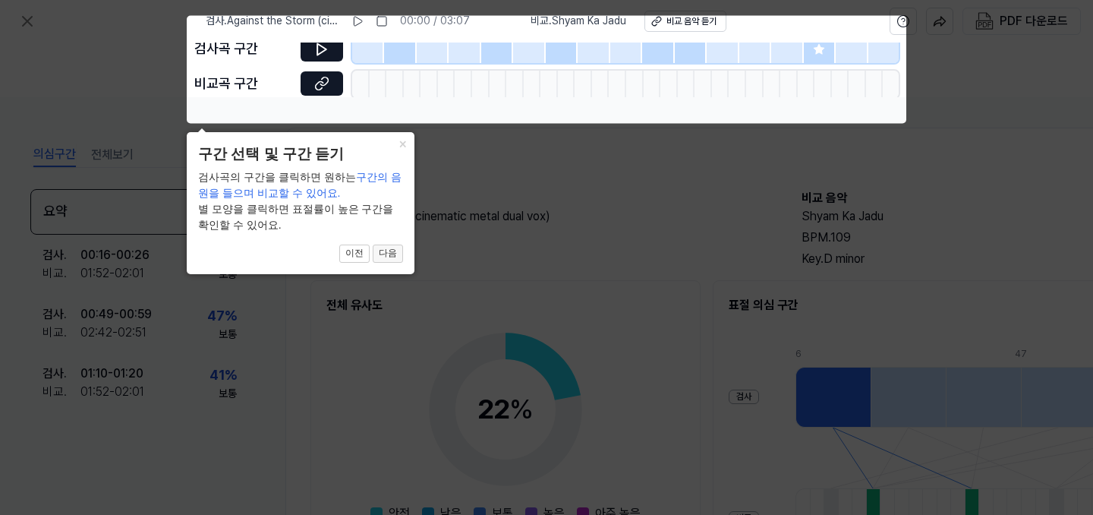
click at [395, 253] on button "다음" at bounding box center [388, 253] width 30 height 18
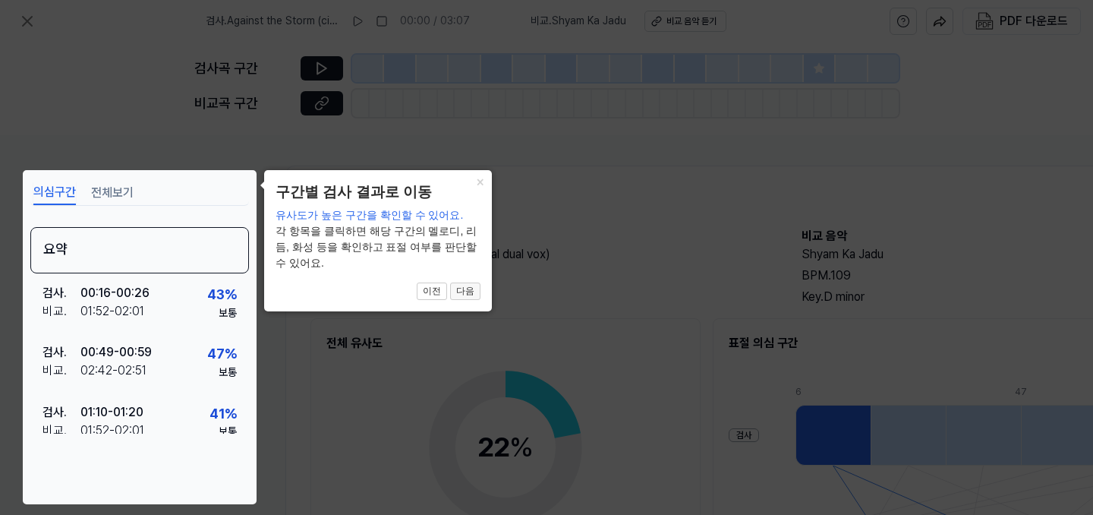
click at [457, 282] on button "다음" at bounding box center [465, 291] width 30 height 18
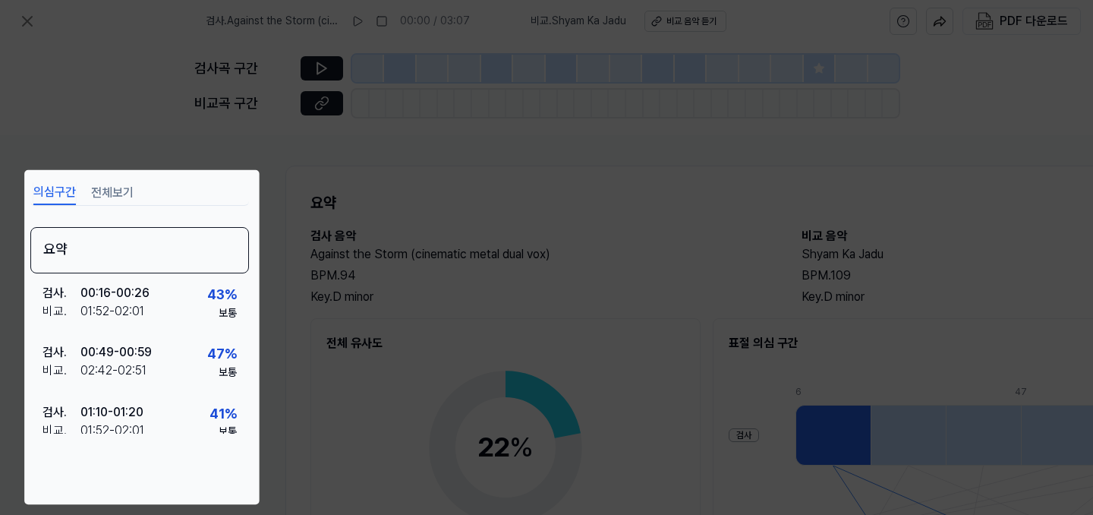
scroll to position [209, 225]
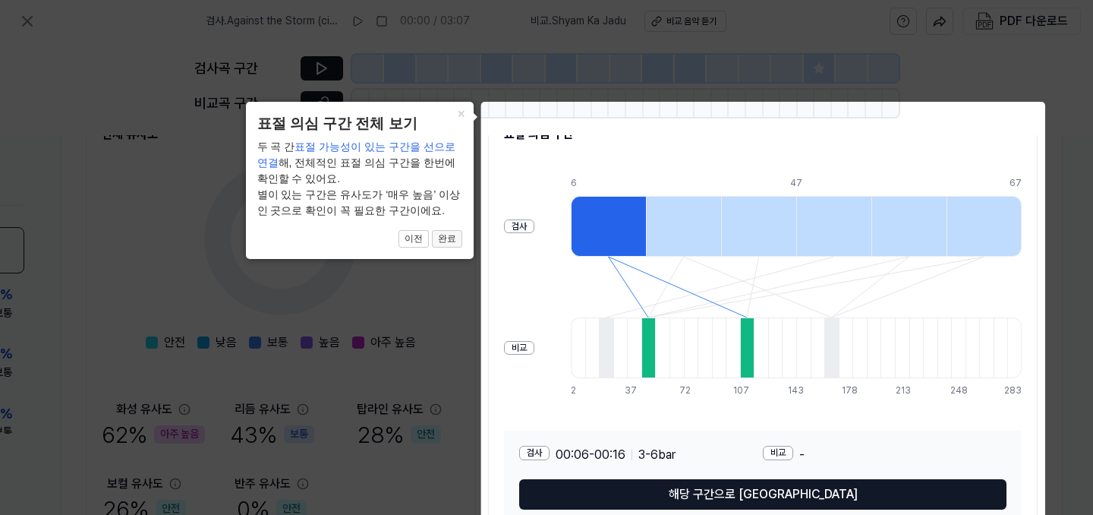
click at [450, 238] on button "완료" at bounding box center [447, 239] width 30 height 18
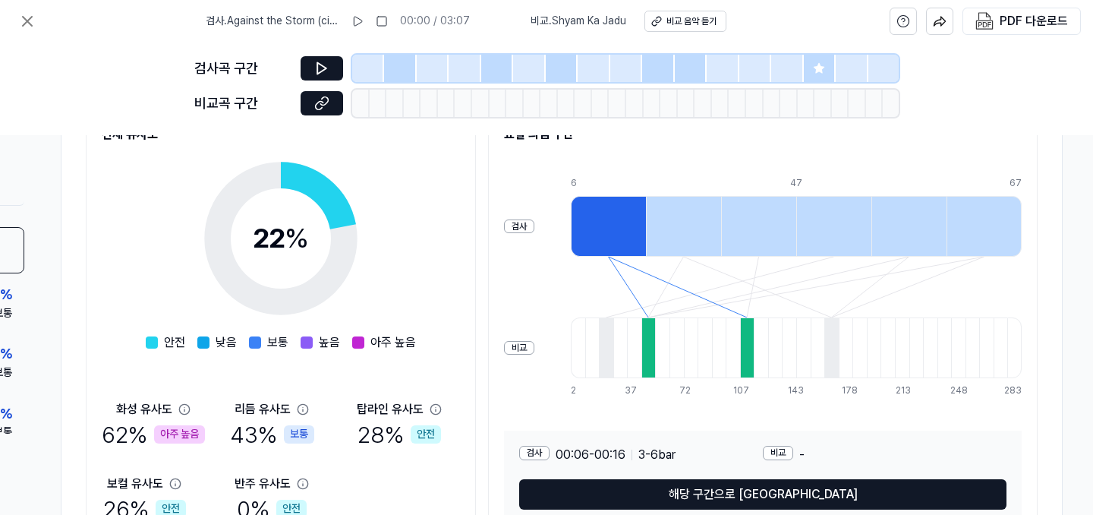
click at [649, 329] on div at bounding box center [648, 347] width 14 height 61
click at [619, 210] on div at bounding box center [608, 226] width 75 height 61
click at [622, 233] on div at bounding box center [608, 226] width 75 height 61
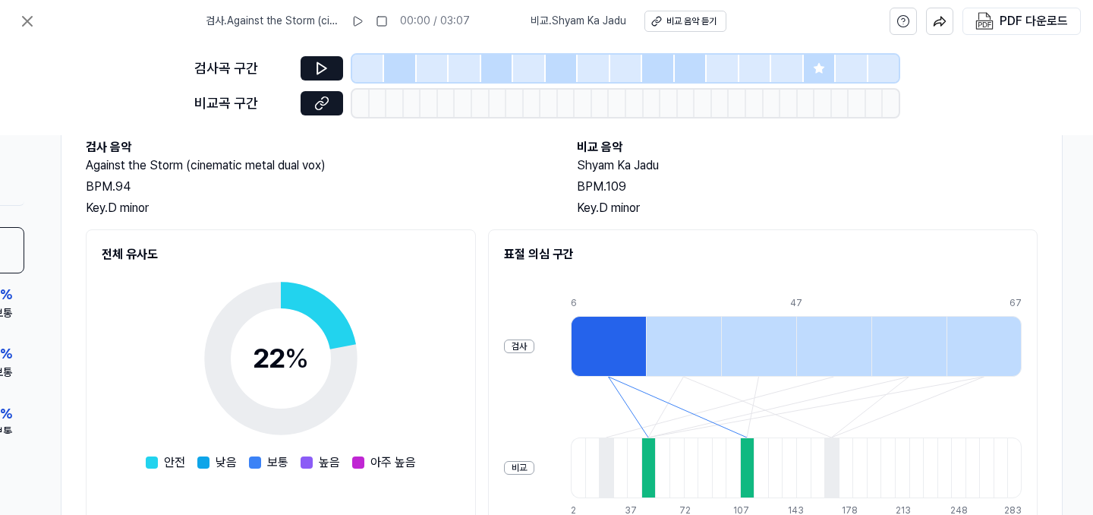
scroll to position [22, 225]
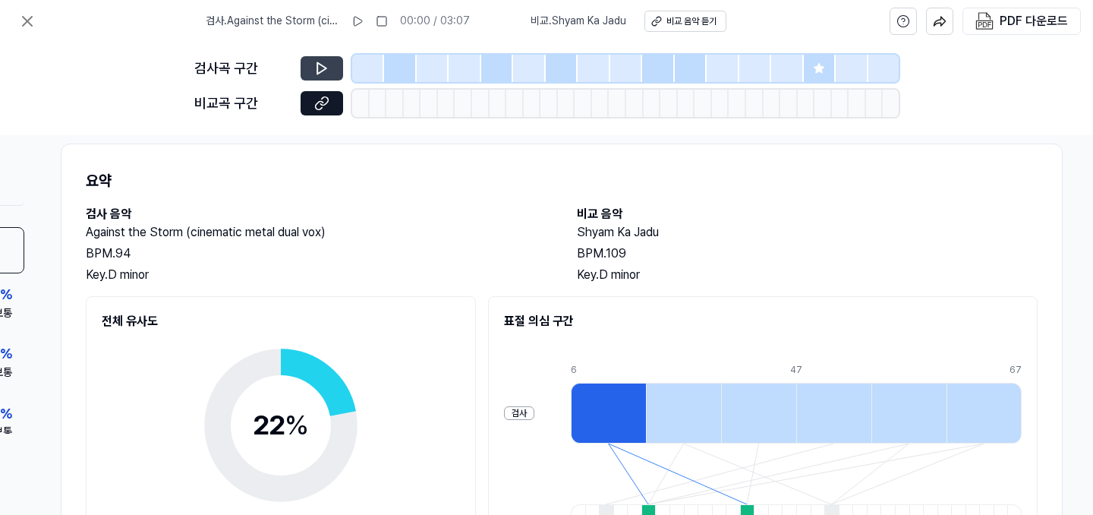
click at [327, 71] on icon at bounding box center [321, 68] width 15 height 15
click at [323, 68] on icon at bounding box center [321, 68] width 15 height 15
click at [388, 66] on div at bounding box center [400, 68] width 32 height 27
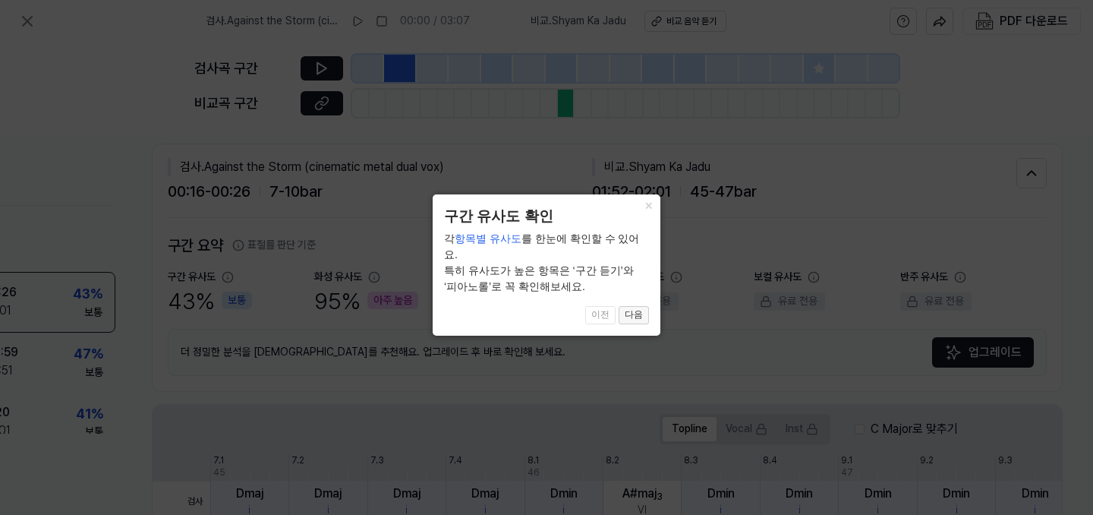
click at [637, 306] on button "다음" at bounding box center [634, 315] width 30 height 18
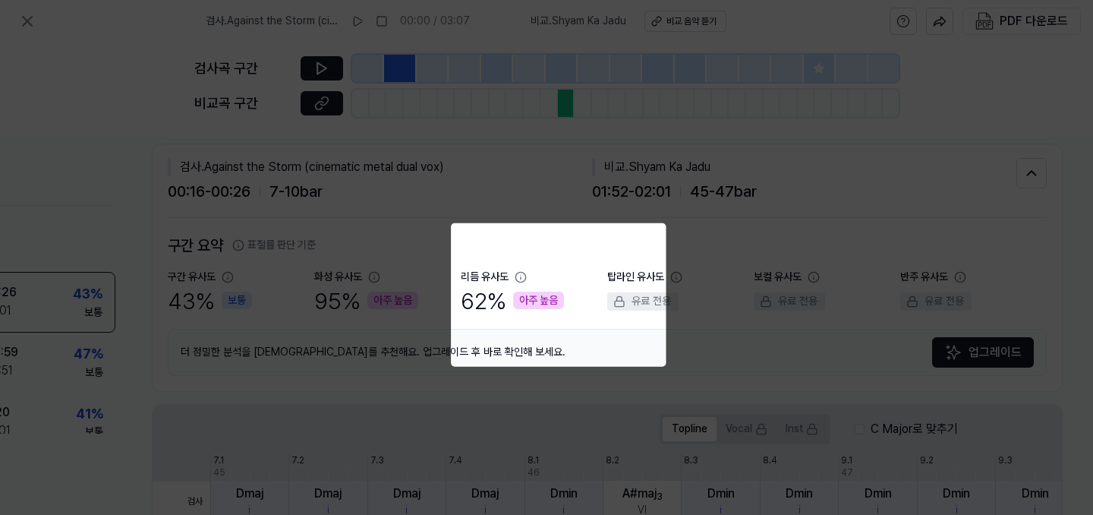
scroll to position [290, 140]
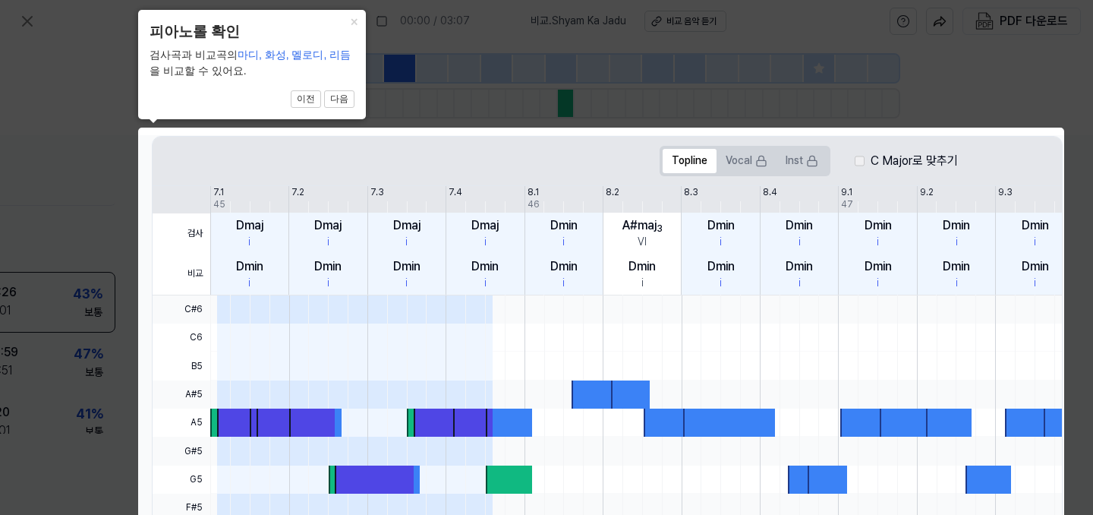
click at [364, 138] on div "Topline Vocal Inst C Major로 맞추기" at bounding box center [808, 161] width 1311 height 49
click at [335, 95] on button "다음" at bounding box center [339, 99] width 30 height 18
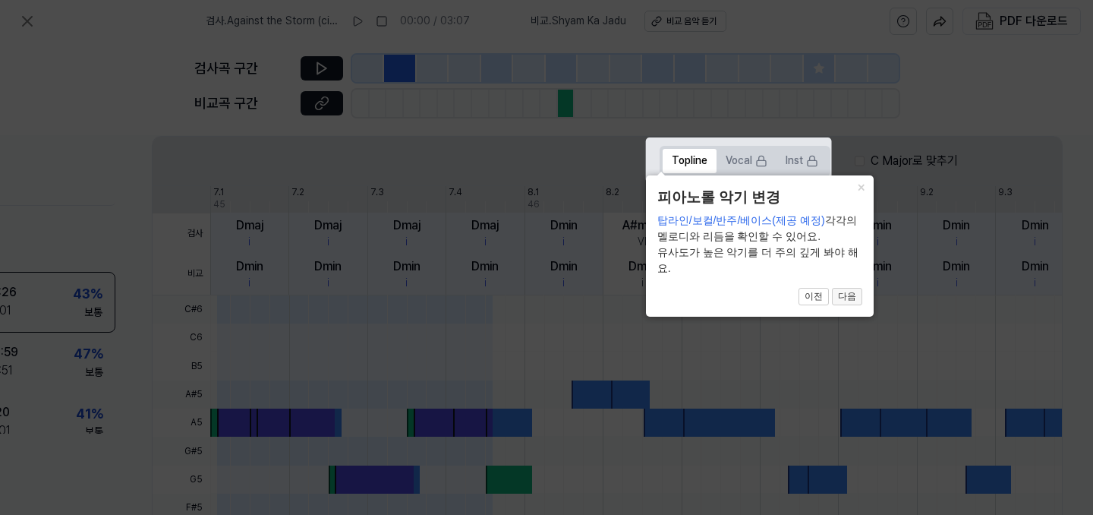
click at [849, 299] on button "다음" at bounding box center [847, 297] width 30 height 18
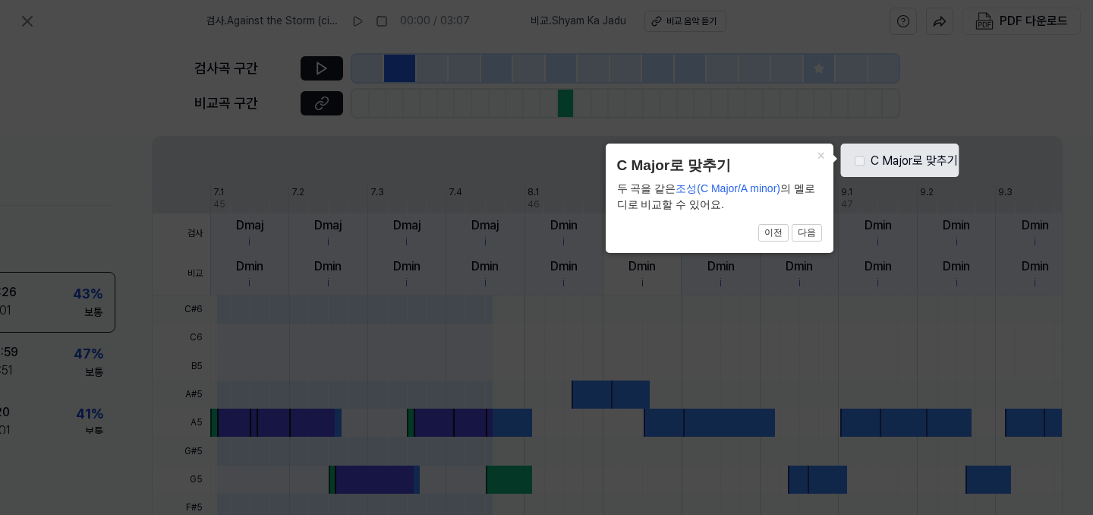
click button "×" at bounding box center [821, 153] width 24 height 21
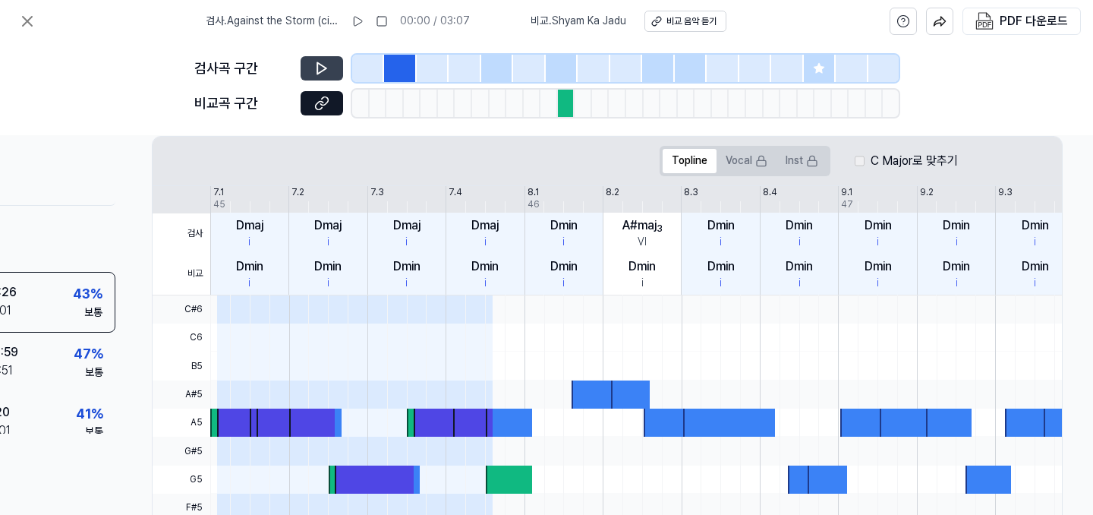
click at [307, 58] on button at bounding box center [322, 68] width 43 height 24
click at [524, 102] on div at bounding box center [532, 103] width 17 height 27
click at [547, 104] on div at bounding box center [548, 103] width 17 height 27
click at [566, 105] on div at bounding box center [566, 103] width 17 height 27
click at [430, 85] on div "검사곡 구간 [GEOGRAPHIC_DATA] 구간" at bounding box center [546, 89] width 704 height 93
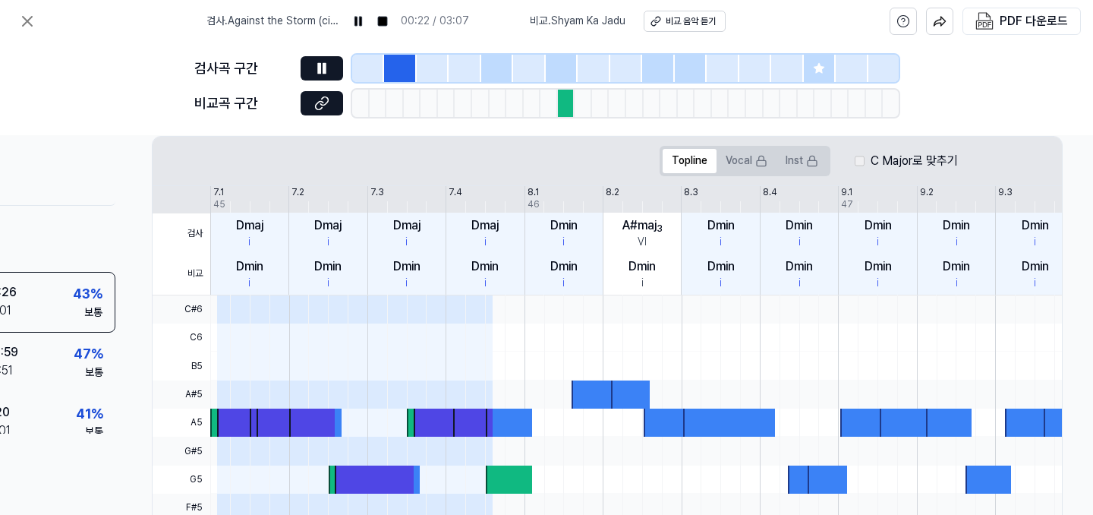
click at [430, 71] on div at bounding box center [433, 68] width 32 height 27
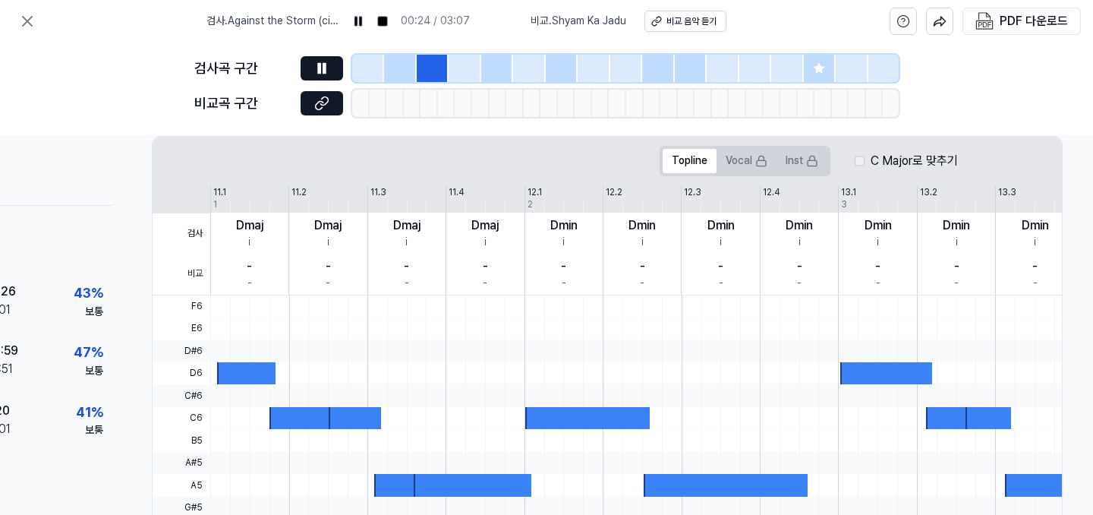
click at [455, 77] on div at bounding box center [465, 68] width 32 height 27
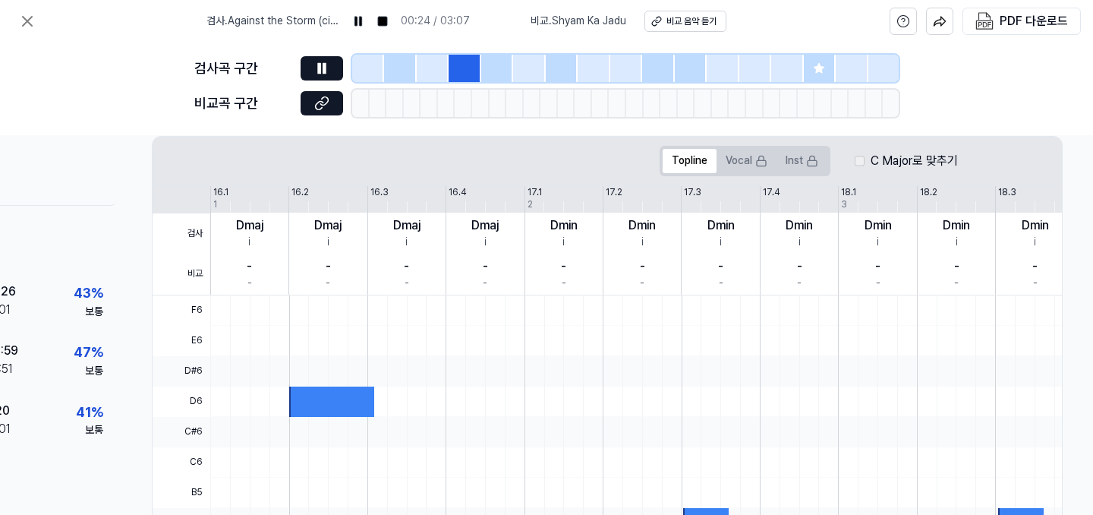
click at [516, 71] on div at bounding box center [529, 68] width 32 height 27
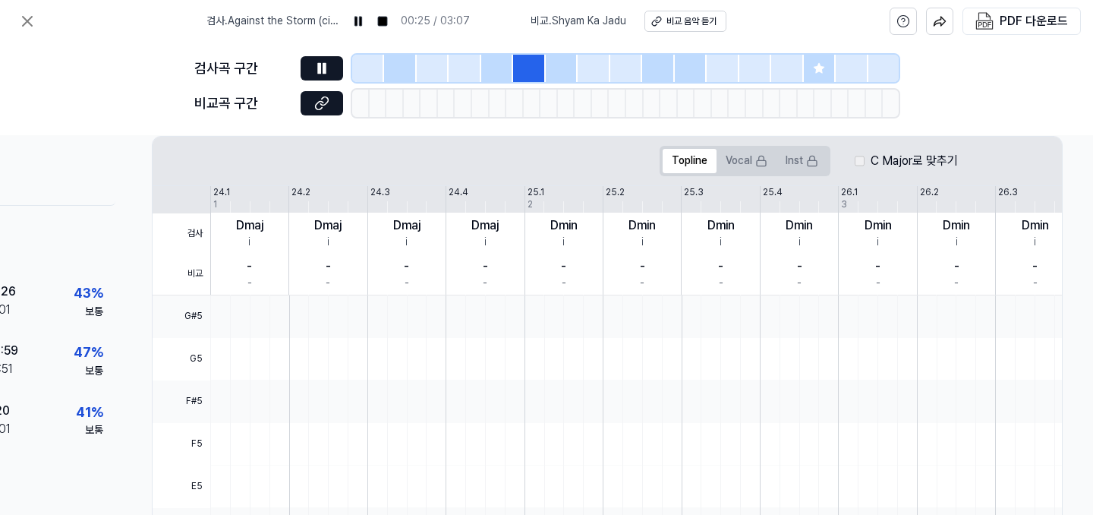
click at [392, 65] on div at bounding box center [400, 68] width 32 height 27
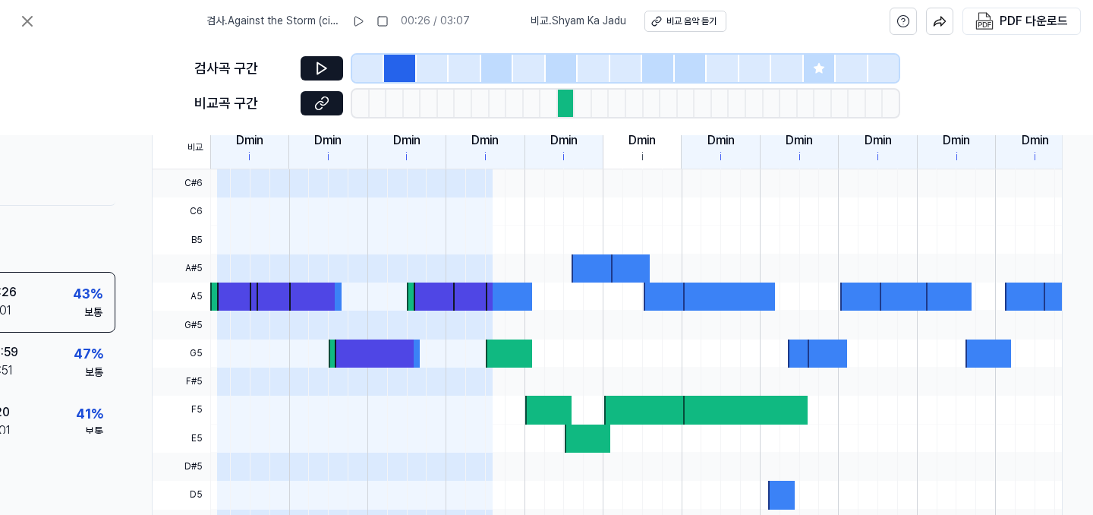
scroll to position [395, 140]
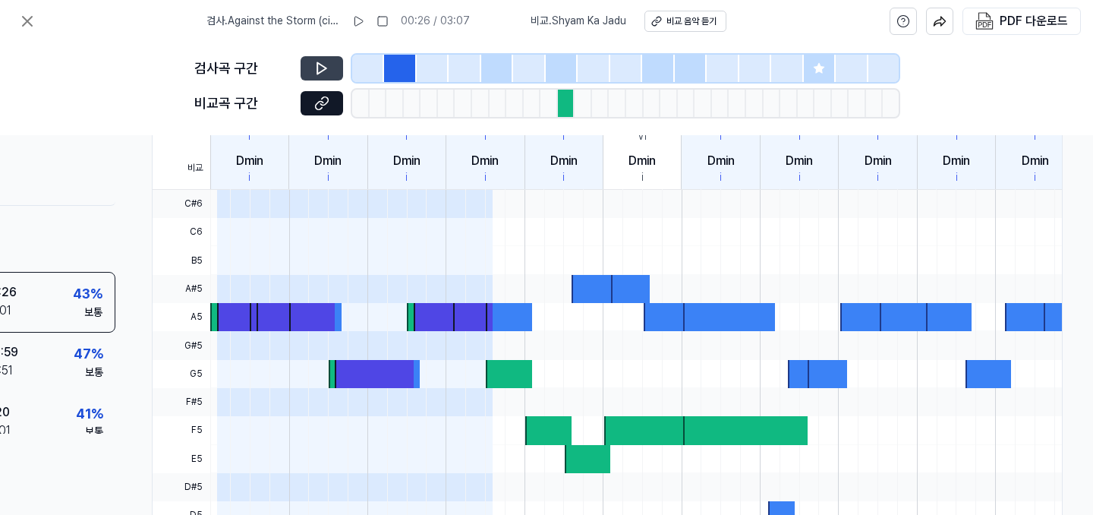
click at [327, 65] on icon at bounding box center [321, 68] width 15 height 15
click at [380, 18] on rect at bounding box center [382, 21] width 9 height 9
click at [362, 17] on icon at bounding box center [357, 21] width 12 height 12
click at [395, 80] on div at bounding box center [400, 68] width 32 height 27
click at [395, 69] on div at bounding box center [400, 68] width 32 height 27
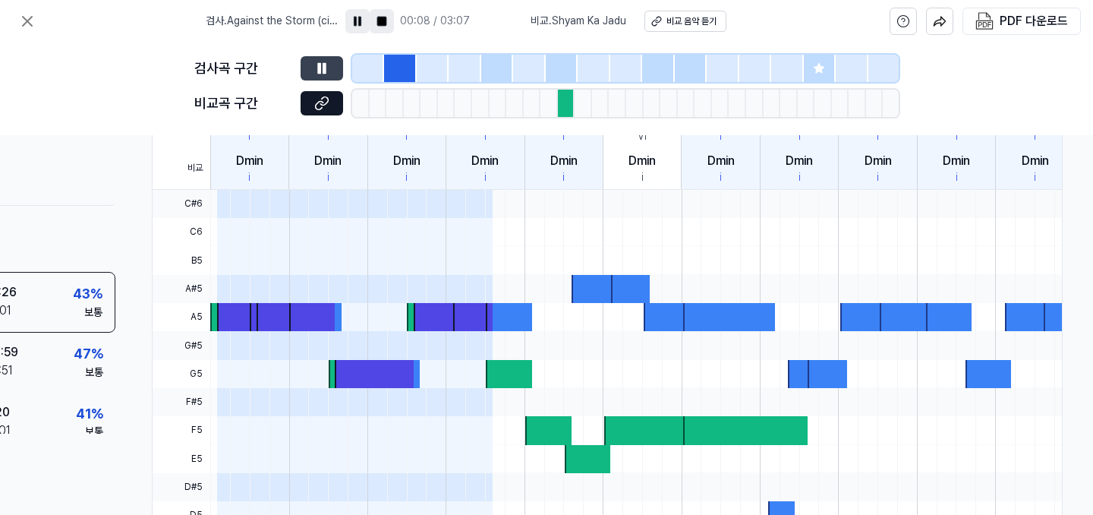
click at [385, 22] on rect at bounding box center [381, 21] width 9 height 9
click at [403, 71] on div at bounding box center [400, 68] width 32 height 27
click at [362, 20] on icon at bounding box center [358, 21] width 8 height 9
click at [361, 20] on rect at bounding box center [359, 21] width 2 height 9
click at [324, 71] on icon at bounding box center [321, 68] width 15 height 15
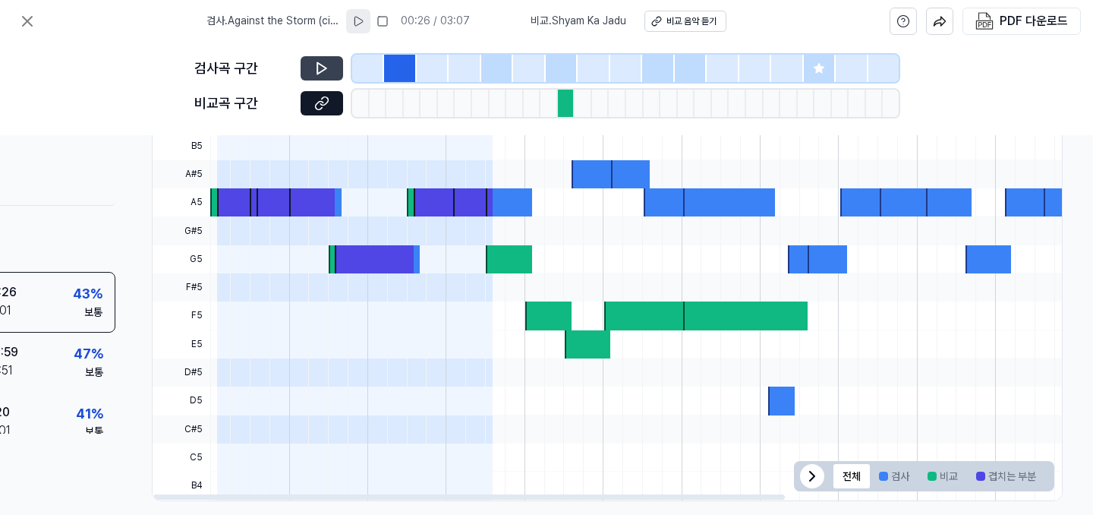
scroll to position [532, 140]
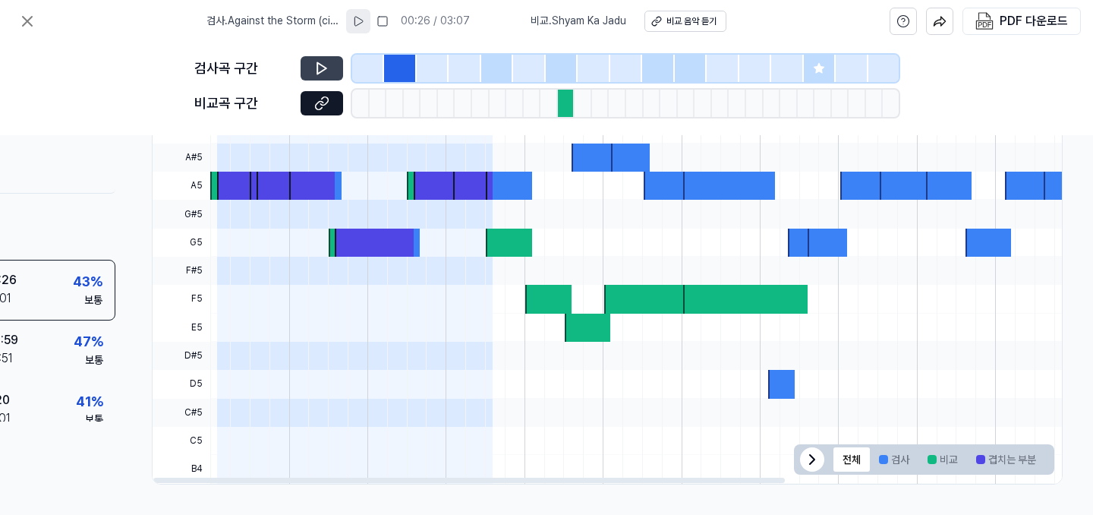
click at [427, 76] on div at bounding box center [433, 68] width 32 height 27
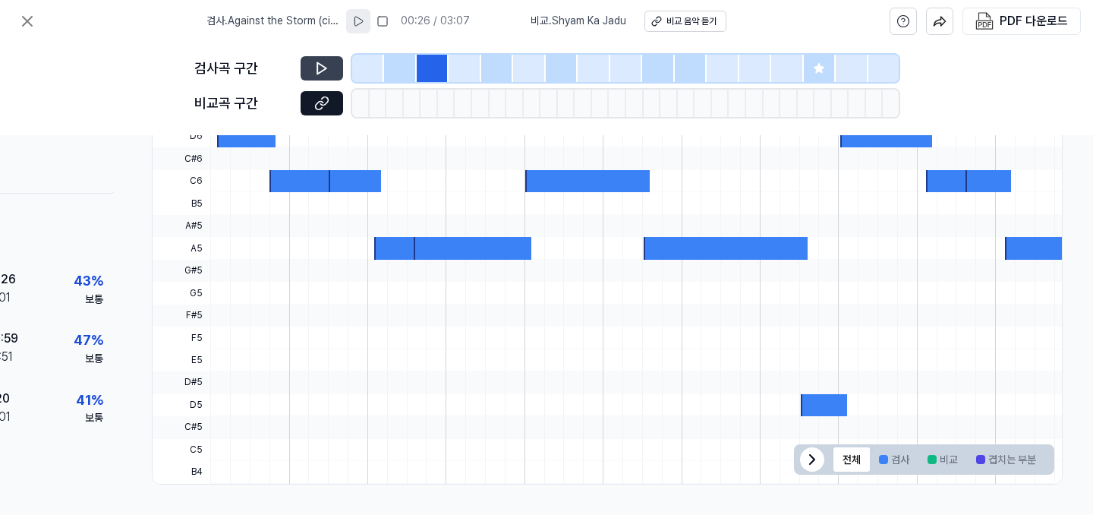
scroll to position [500, 140]
click at [399, 74] on div at bounding box center [400, 68] width 32 height 27
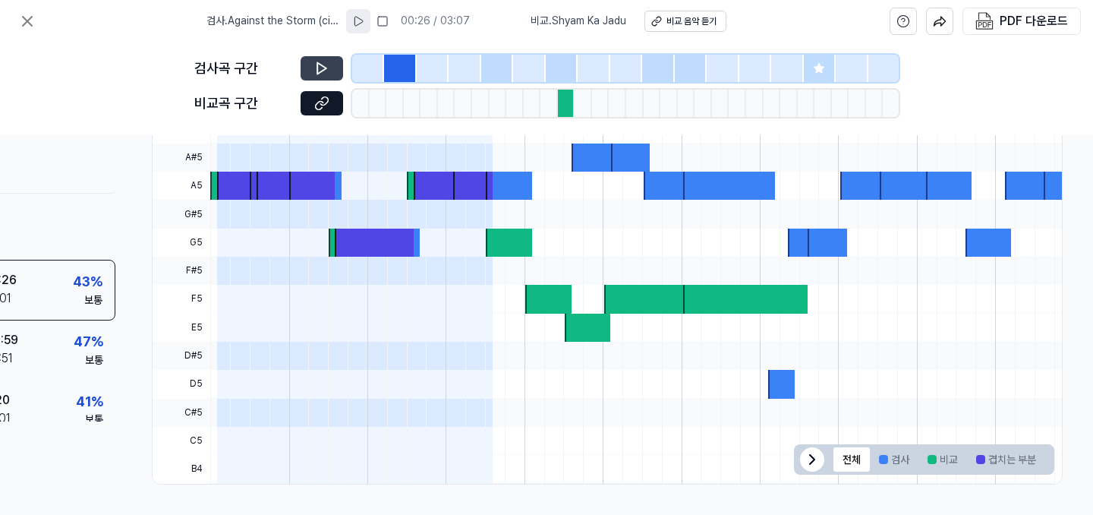
click at [373, 76] on div at bounding box center [368, 68] width 32 height 27
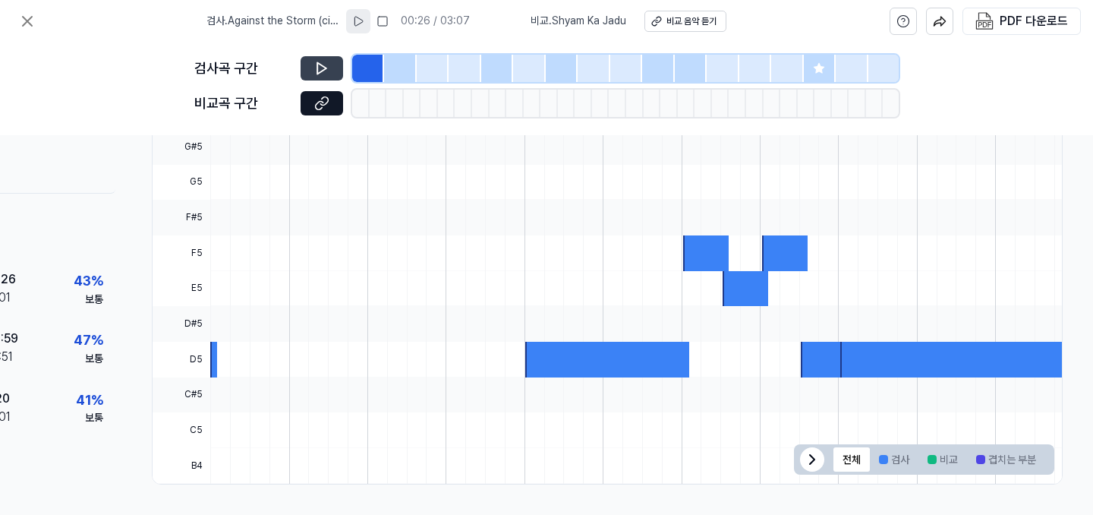
click at [392, 71] on div at bounding box center [400, 68] width 32 height 27
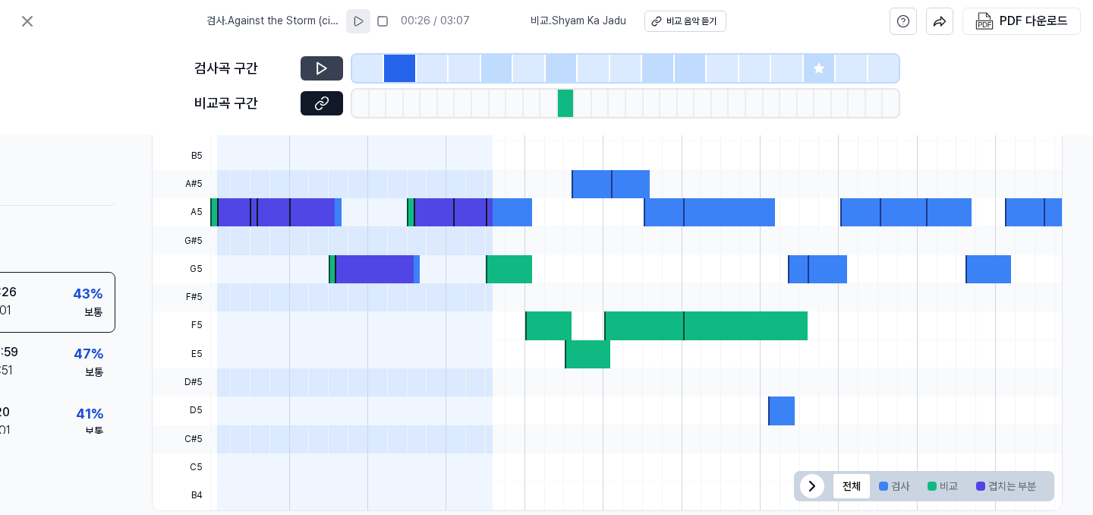
scroll to position [532, 140]
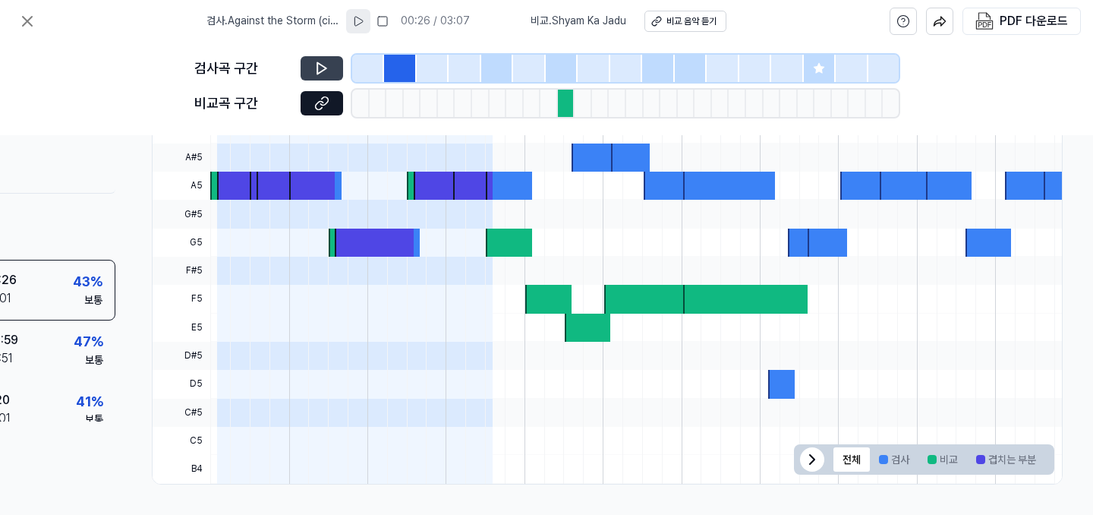
click at [329, 65] on icon at bounding box center [321, 68] width 15 height 15
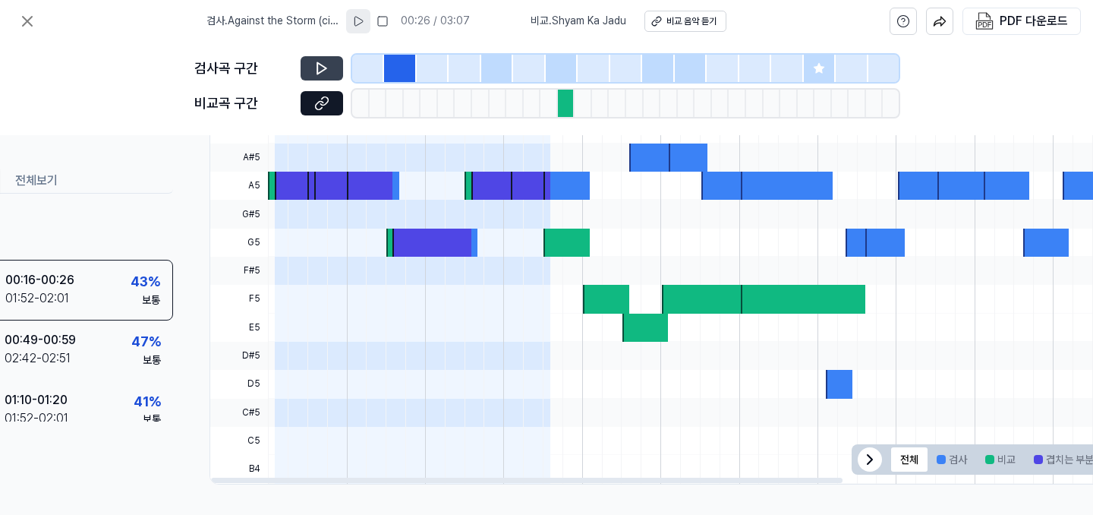
scroll to position [532, 0]
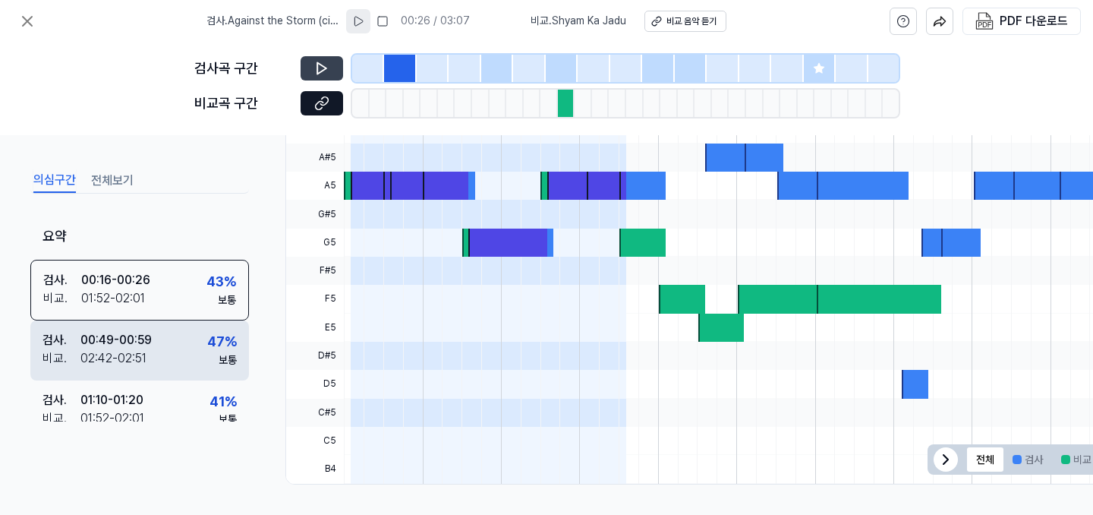
click at [142, 359] on div "02:42 - 02:51" at bounding box center [113, 358] width 66 height 18
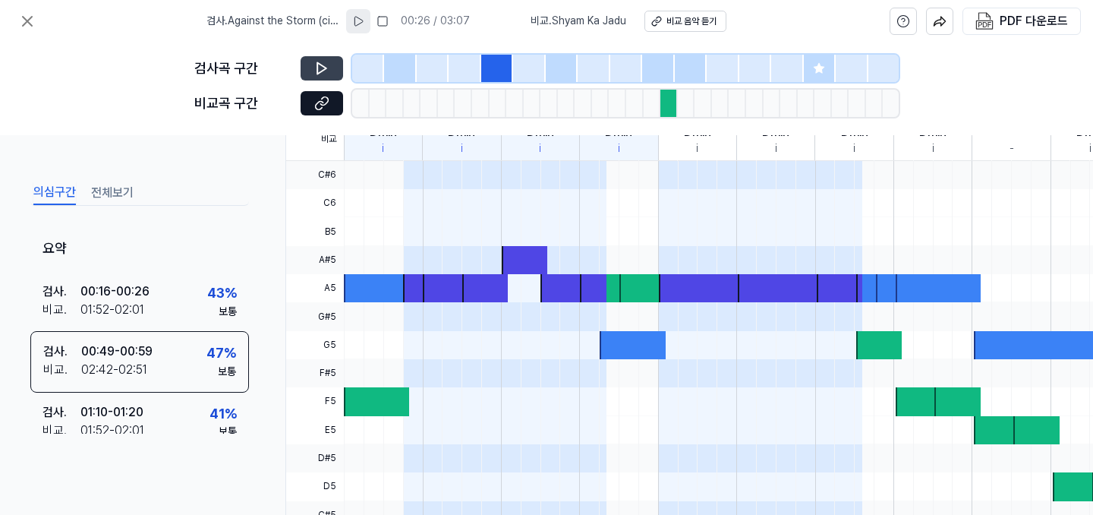
scroll to position [426, 0]
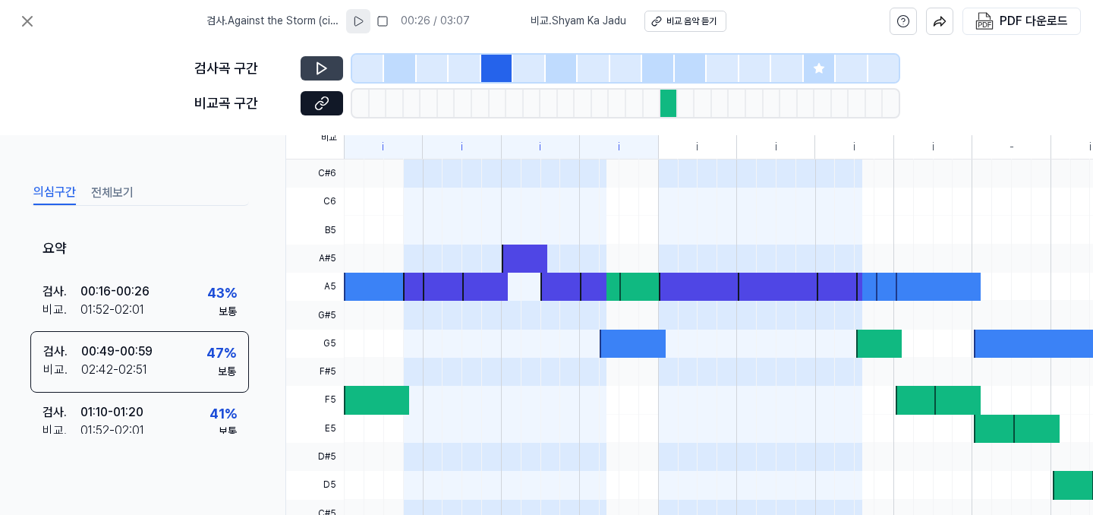
click at [816, 65] on icon at bounding box center [819, 68] width 12 height 12
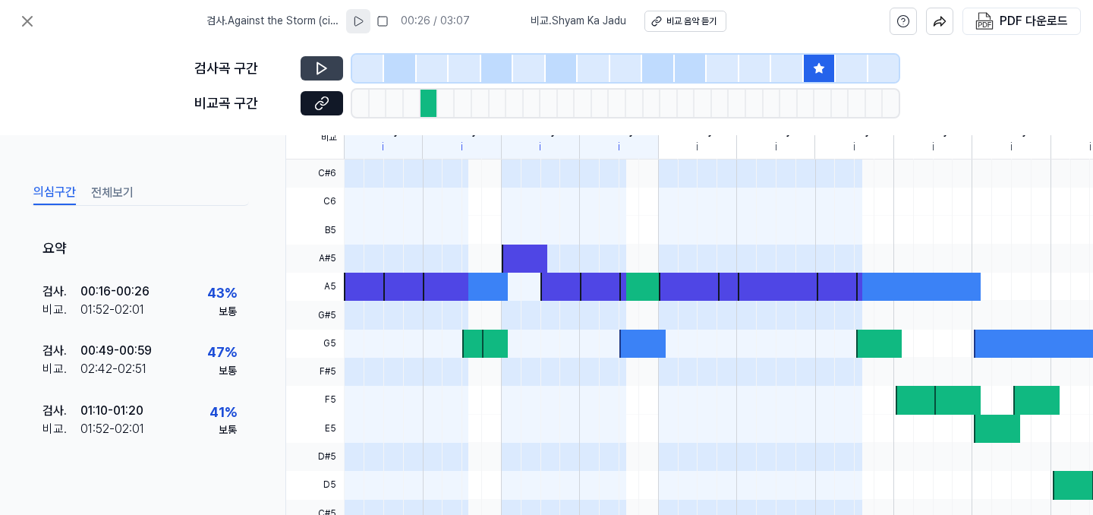
click at [429, 68] on div at bounding box center [433, 68] width 32 height 27
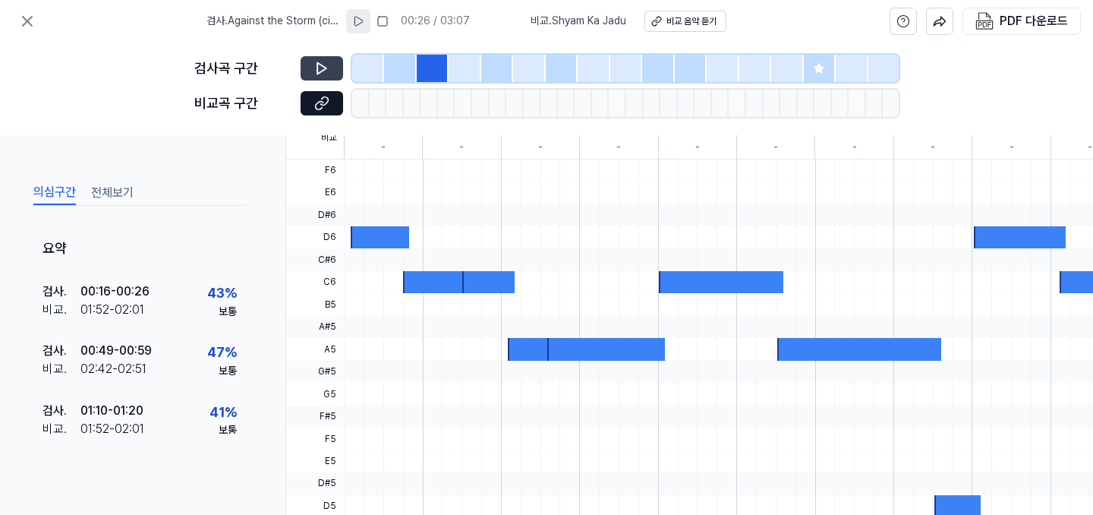
click at [404, 68] on div at bounding box center [400, 68] width 32 height 27
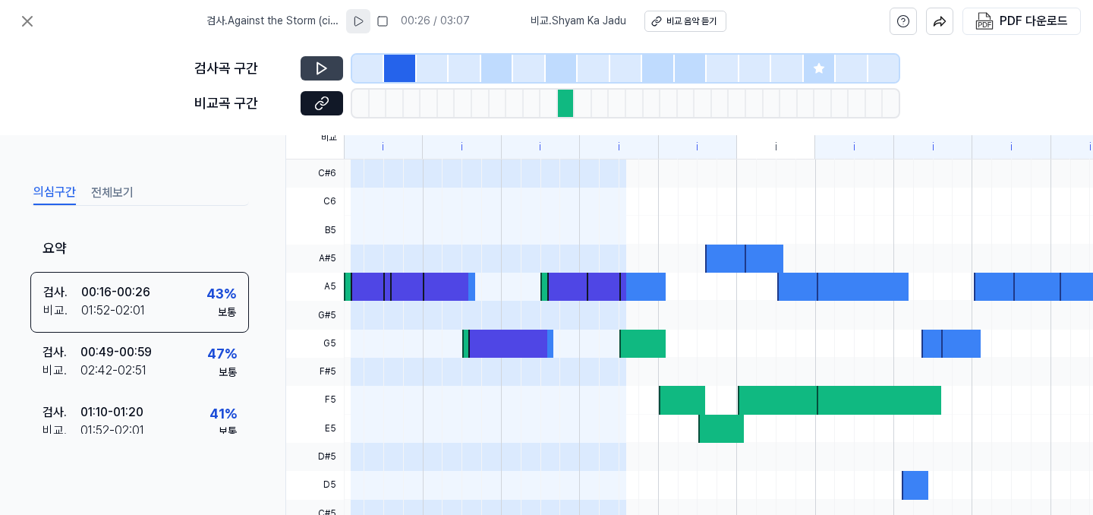
click at [504, 68] on div at bounding box center [497, 68] width 32 height 27
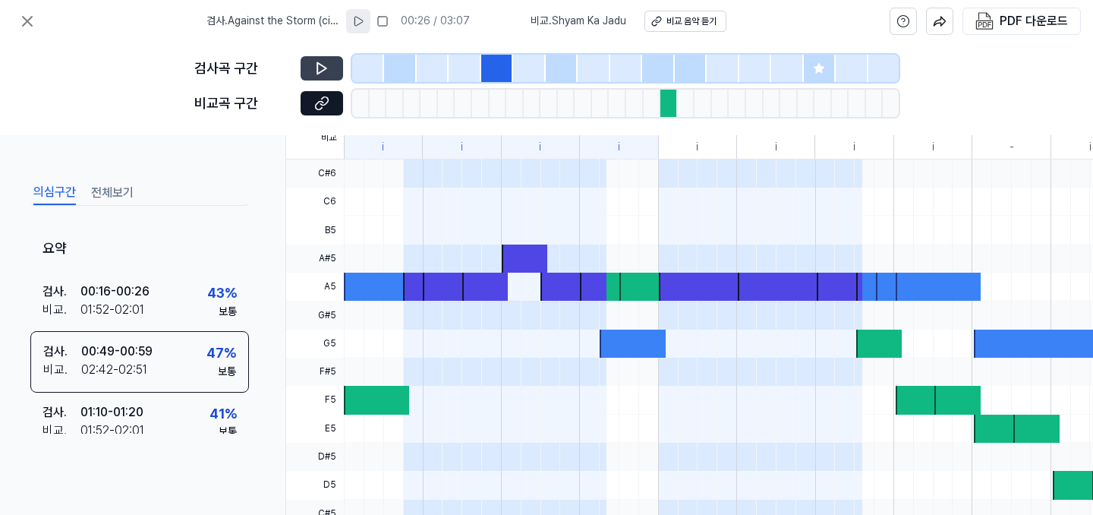
click at [464, 66] on div at bounding box center [465, 68] width 32 height 27
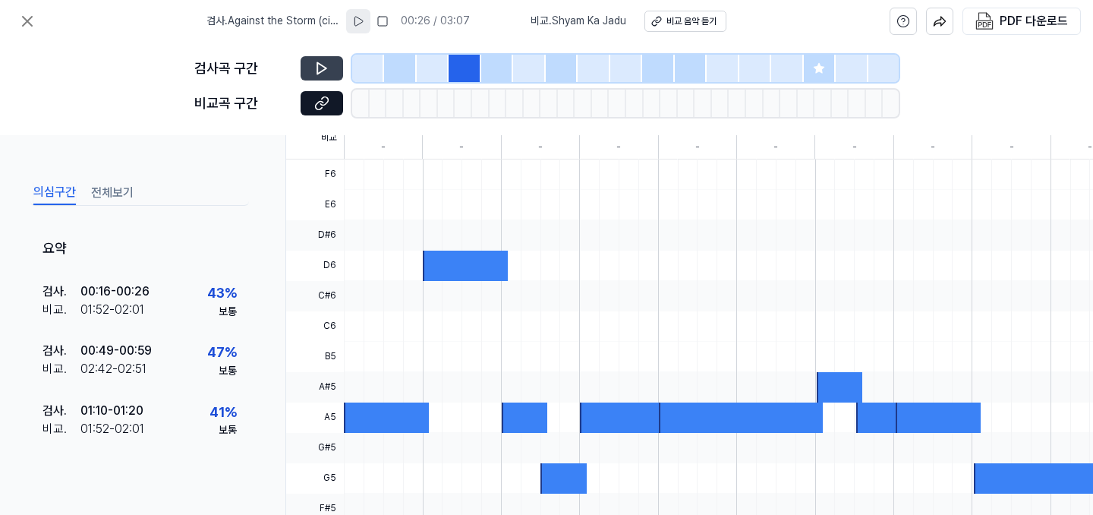
click at [495, 66] on div at bounding box center [497, 68] width 32 height 27
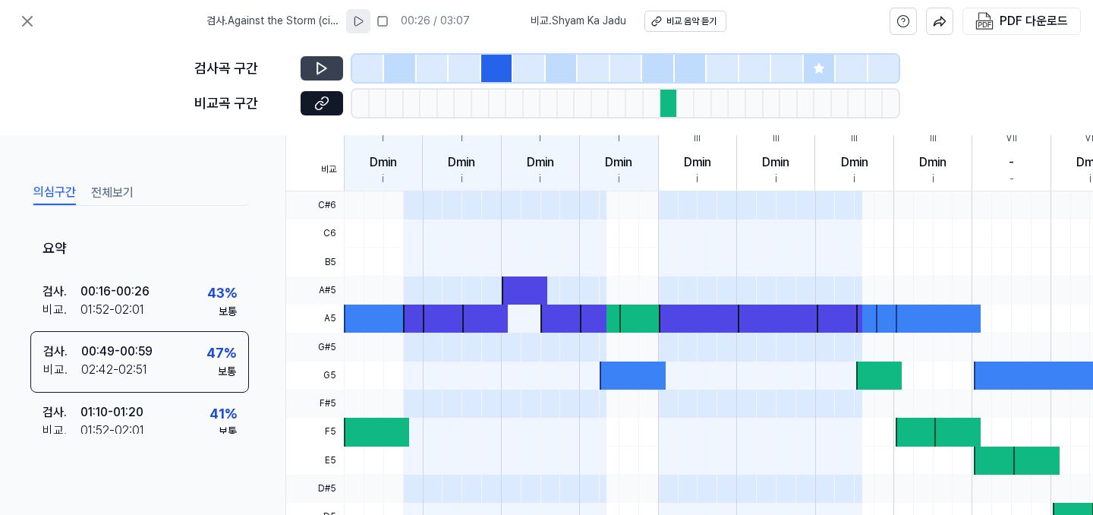
scroll to position [426, 0]
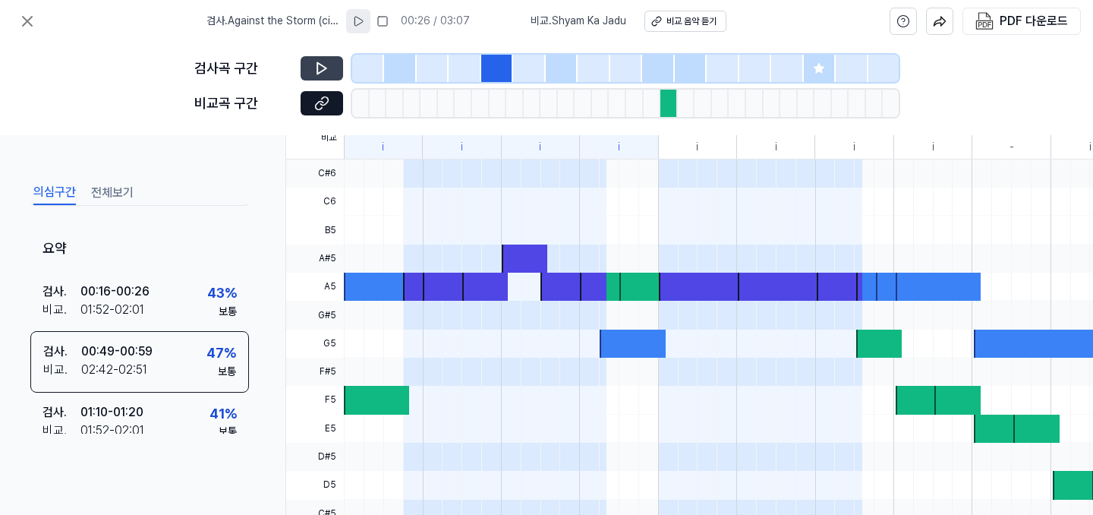
click at [323, 74] on icon at bounding box center [321, 68] width 15 height 15
click at [572, 57] on div at bounding box center [562, 68] width 32 height 27
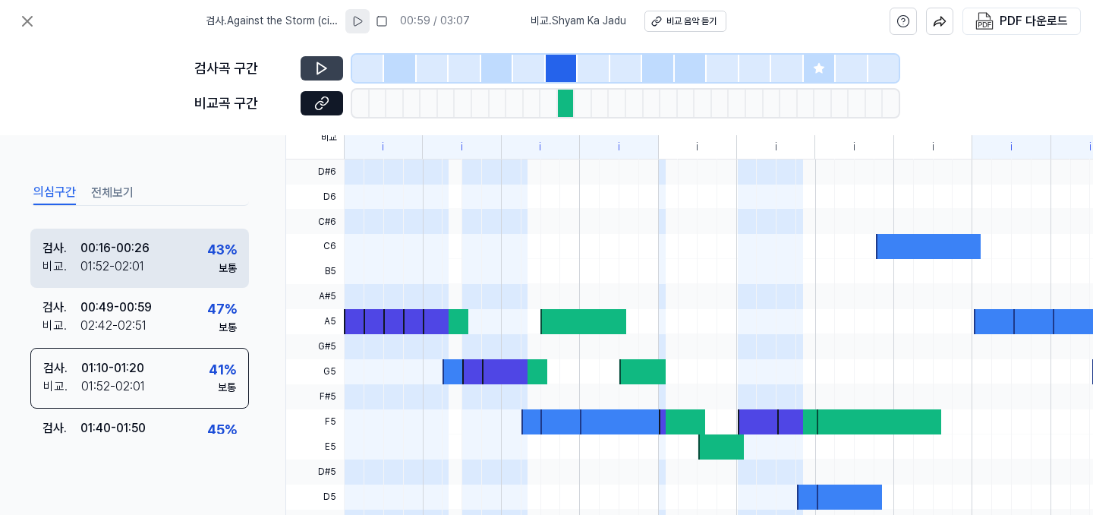
scroll to position [0, 0]
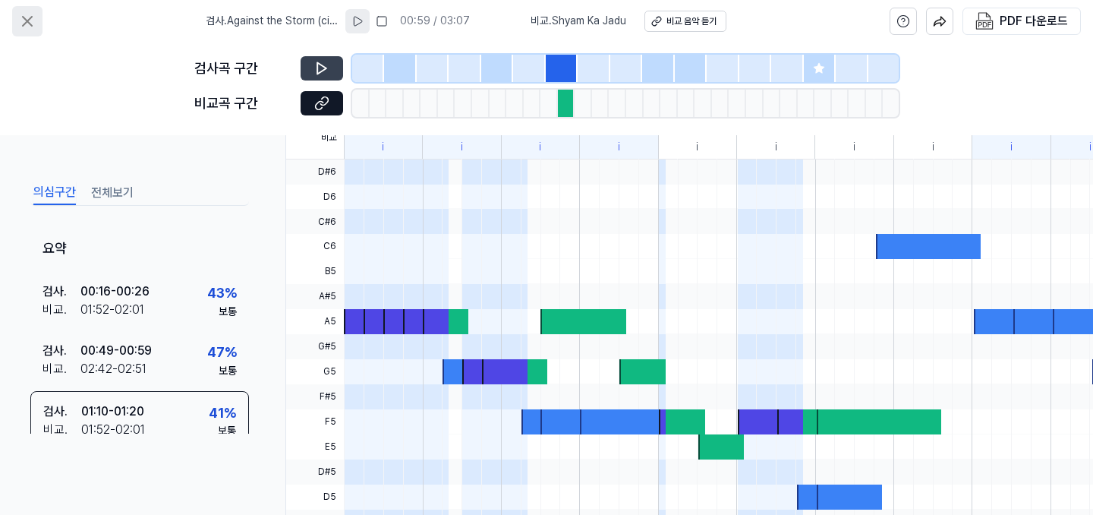
click at [19, 24] on icon at bounding box center [27, 21] width 18 height 18
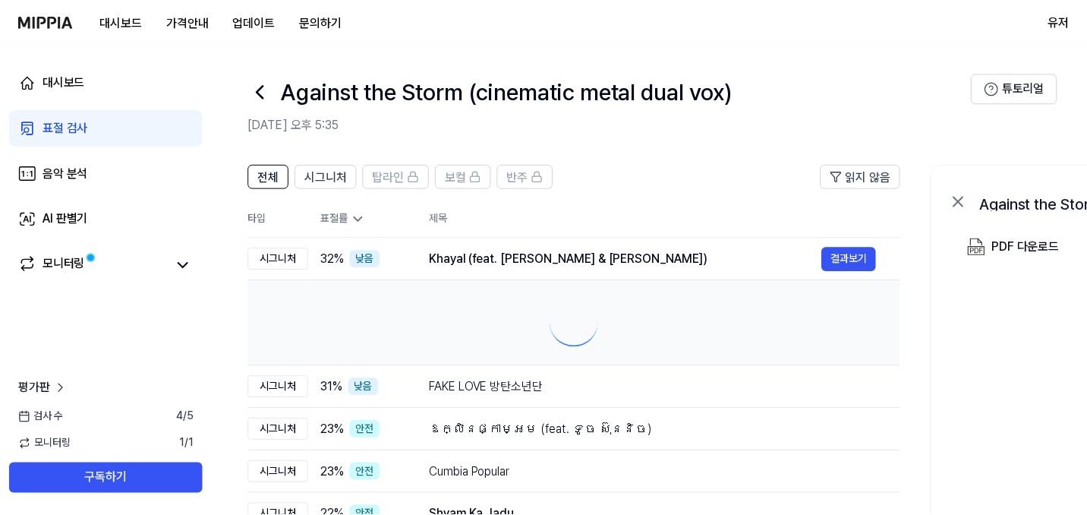
scroll to position [242, 0]
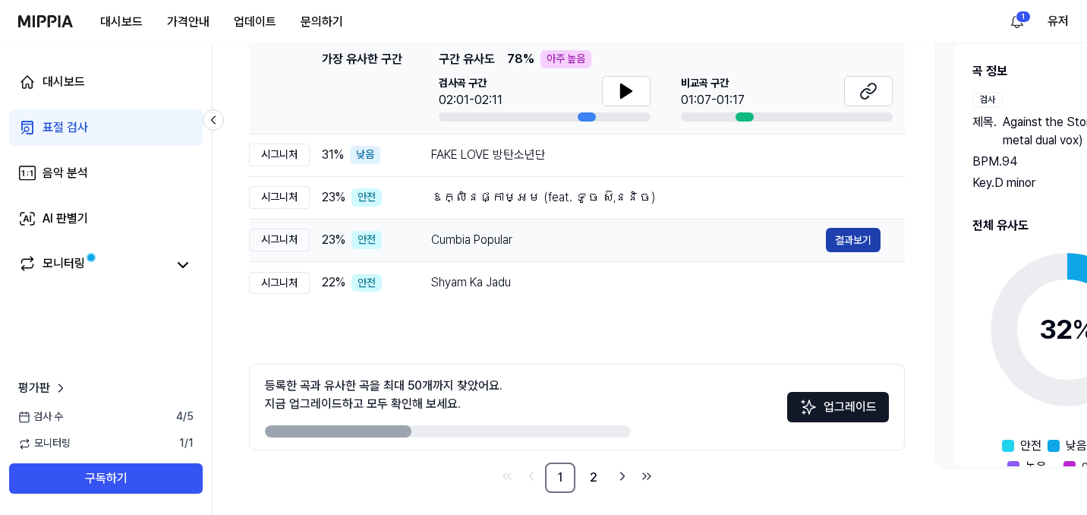
click at [859, 231] on button "결과보기" at bounding box center [853, 240] width 55 height 24
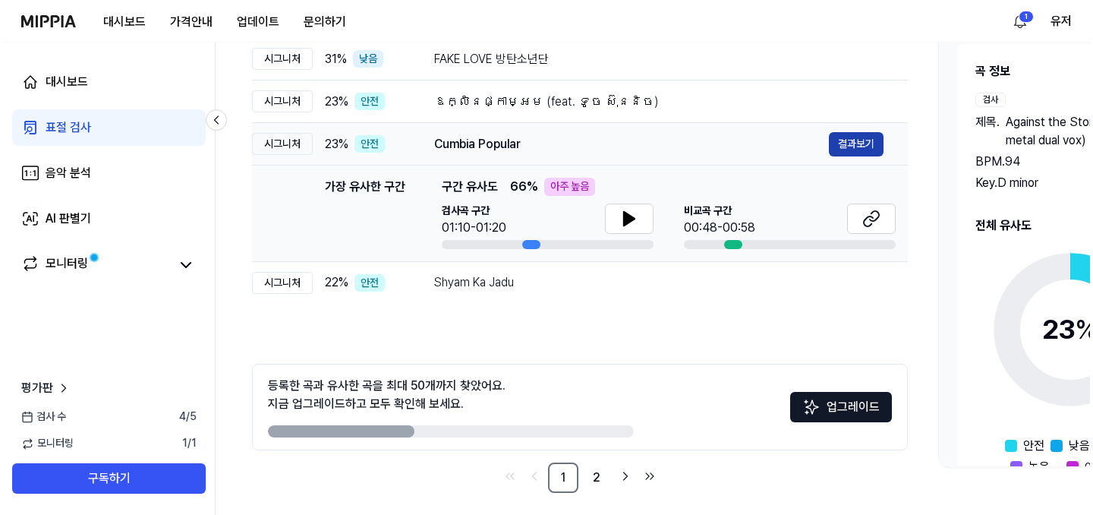
scroll to position [0, 0]
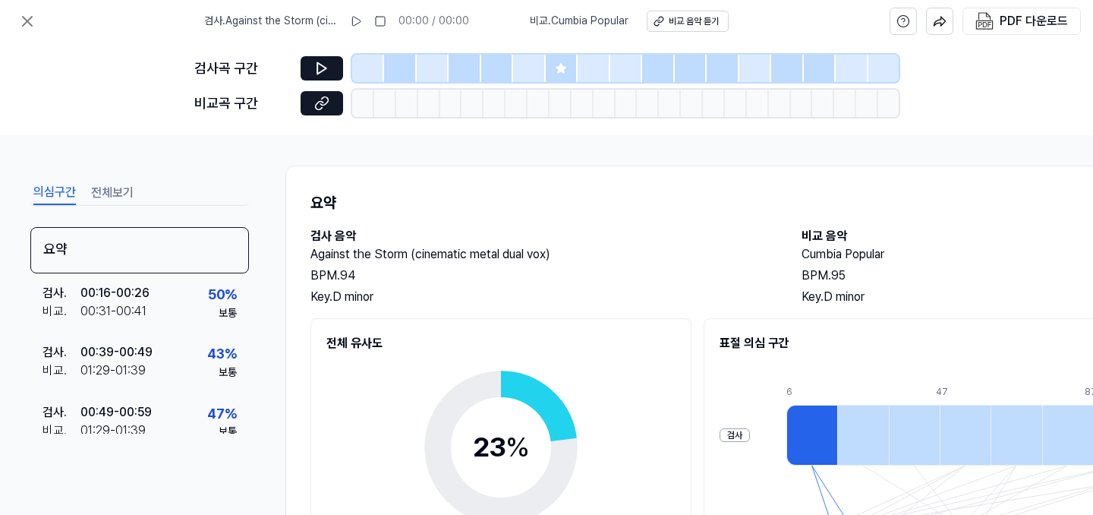
click at [858, 231] on h2 "비교 음악" at bounding box center [1031, 236] width 461 height 18
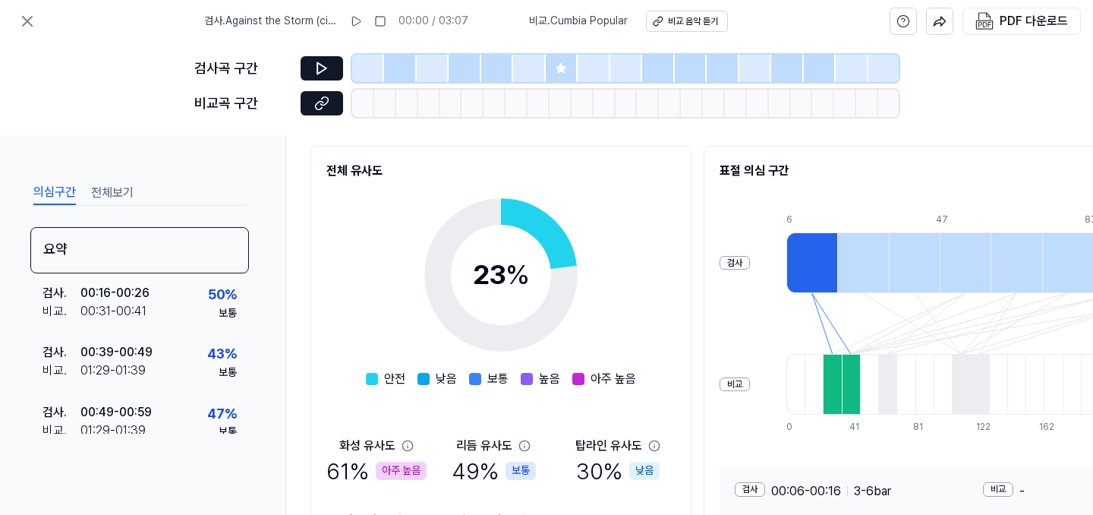
scroll to position [196, 0]
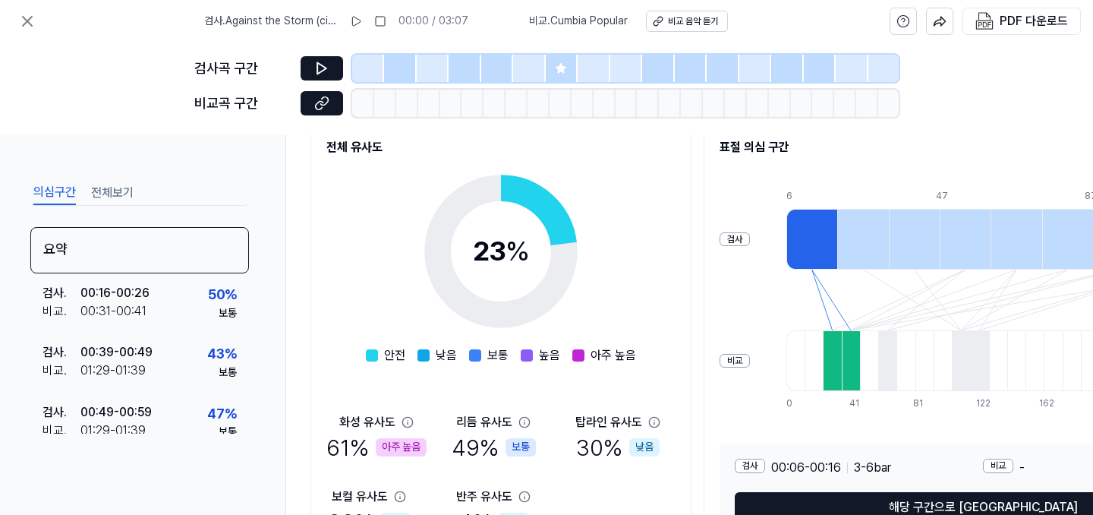
click at [844, 331] on div at bounding box center [851, 360] width 18 height 61
click at [469, 67] on div at bounding box center [465, 68] width 32 height 27
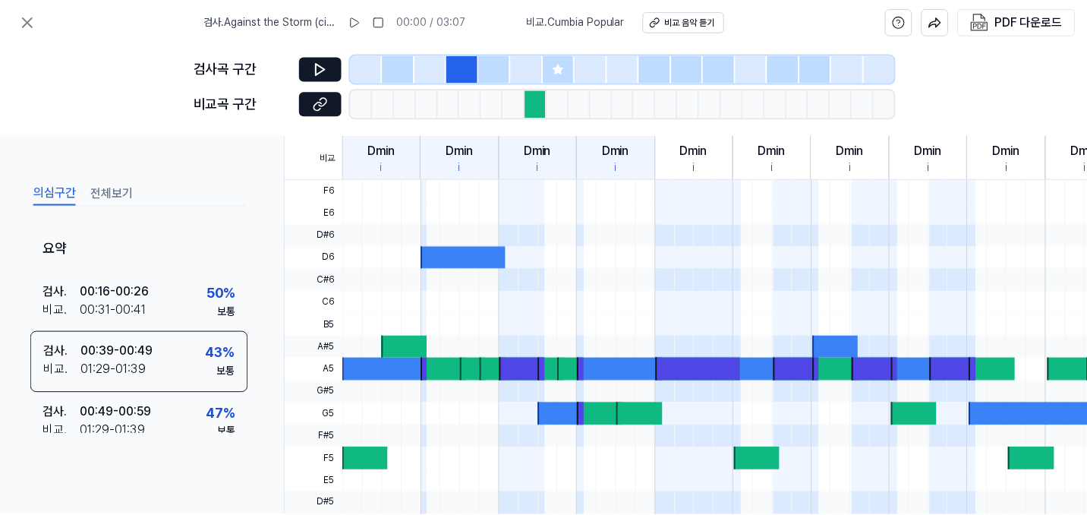
scroll to position [532, 0]
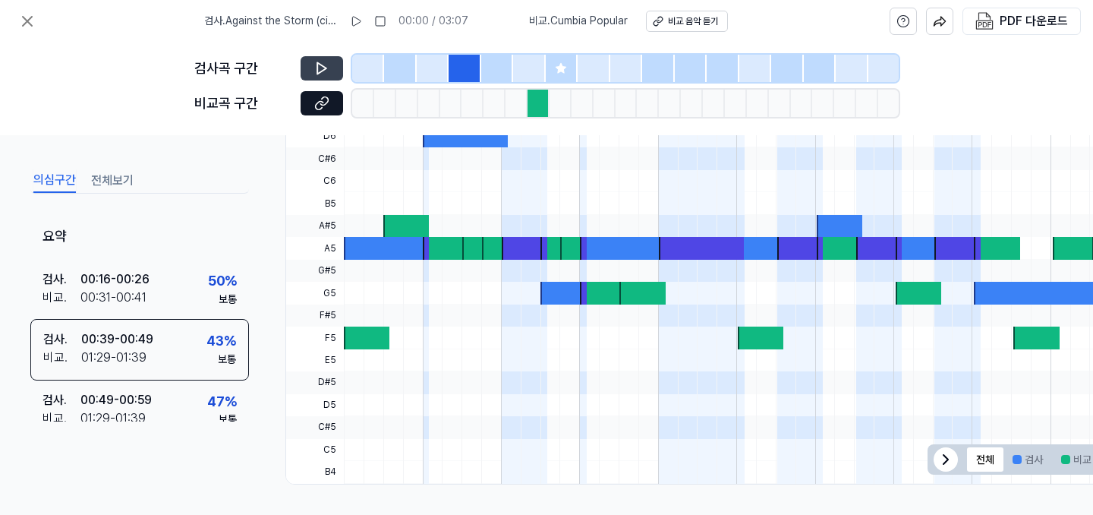
click at [332, 71] on button at bounding box center [322, 68] width 43 height 24
click at [30, 24] on icon at bounding box center [27, 21] width 9 height 9
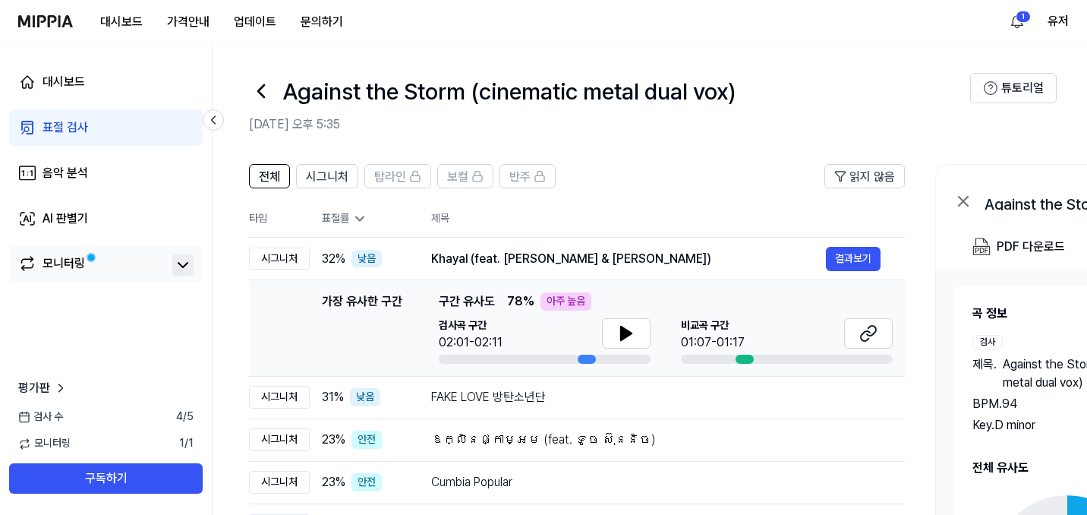
click at [176, 265] on icon at bounding box center [183, 265] width 18 height 18
